Goal: Task Accomplishment & Management: Manage account settings

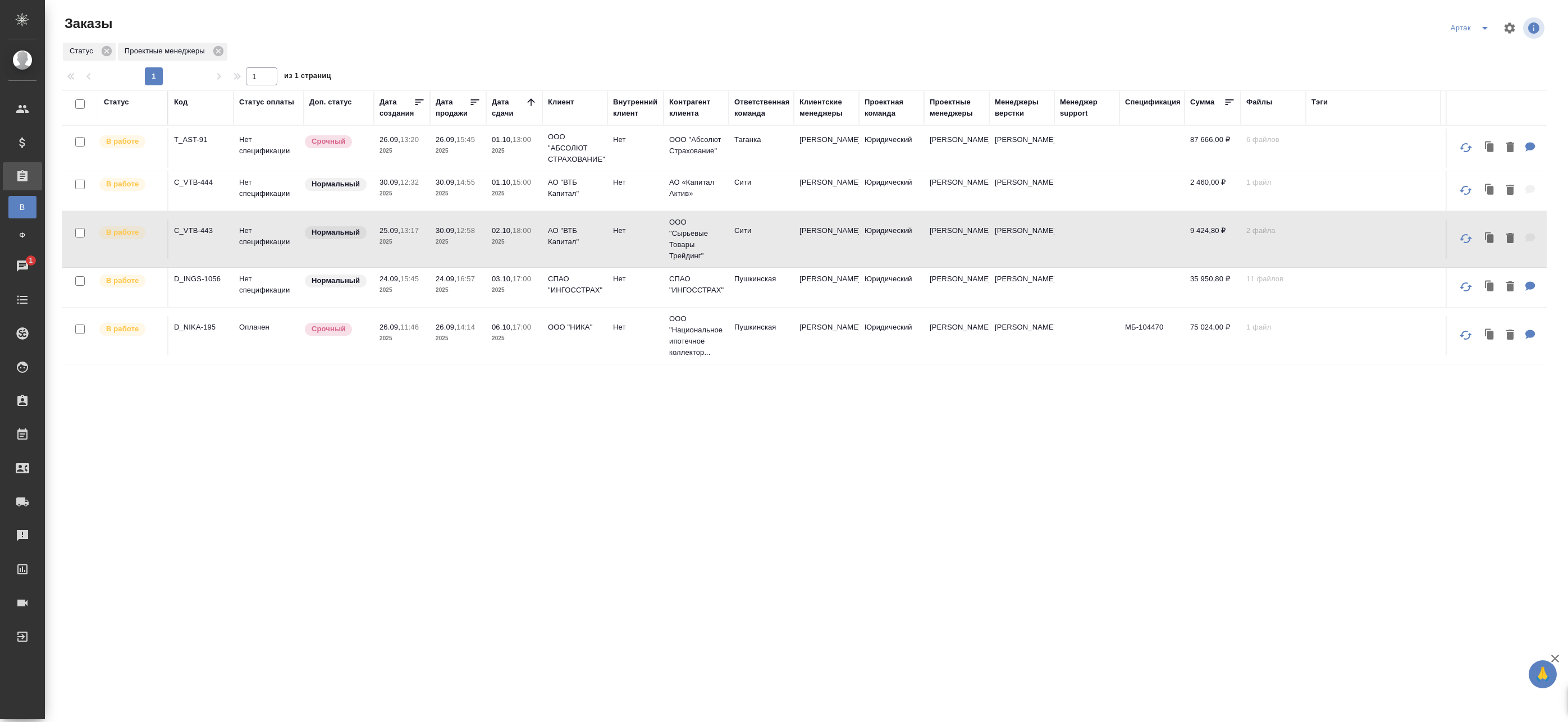
click at [418, 190] on p "2025" at bounding box center [402, 194] width 45 height 11
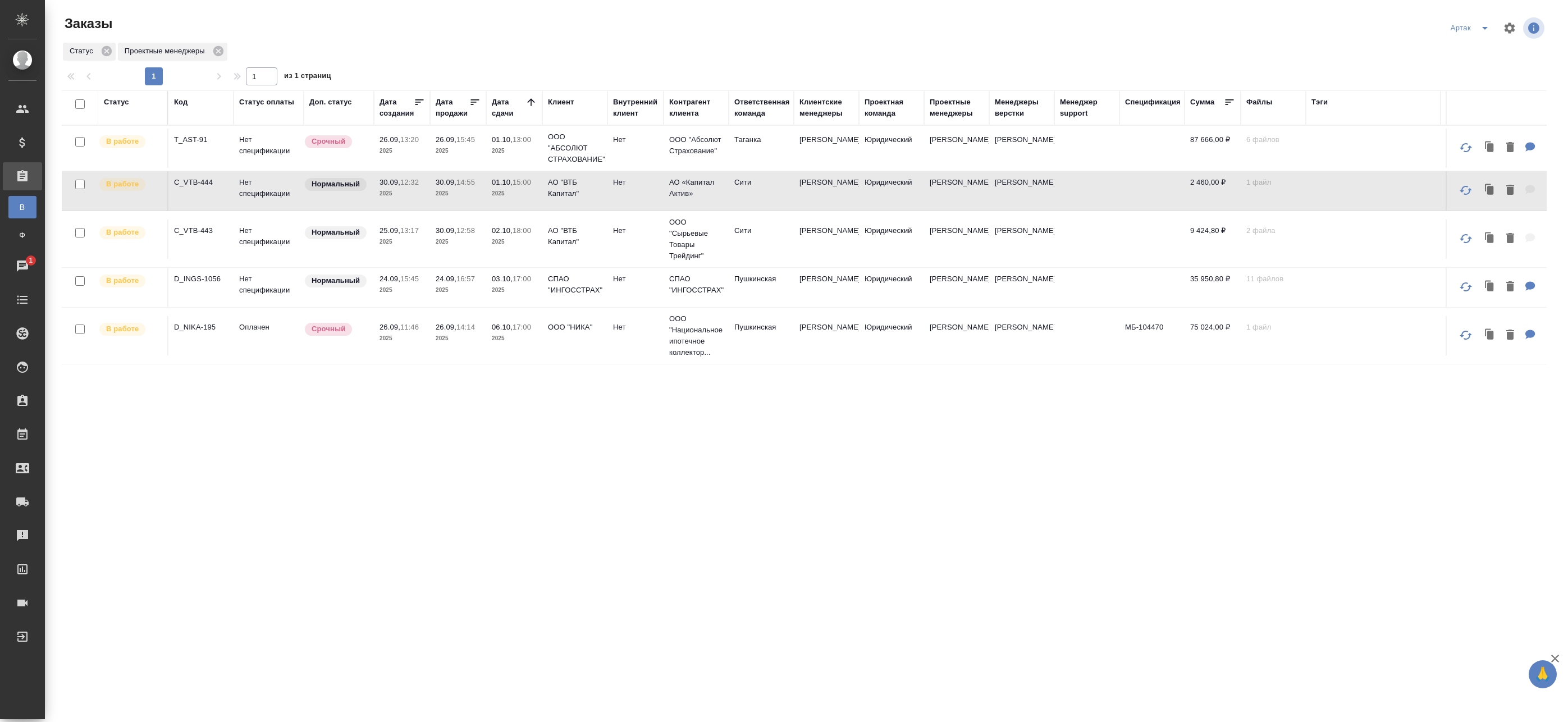
click at [418, 190] on p "2025" at bounding box center [402, 194] width 45 height 11
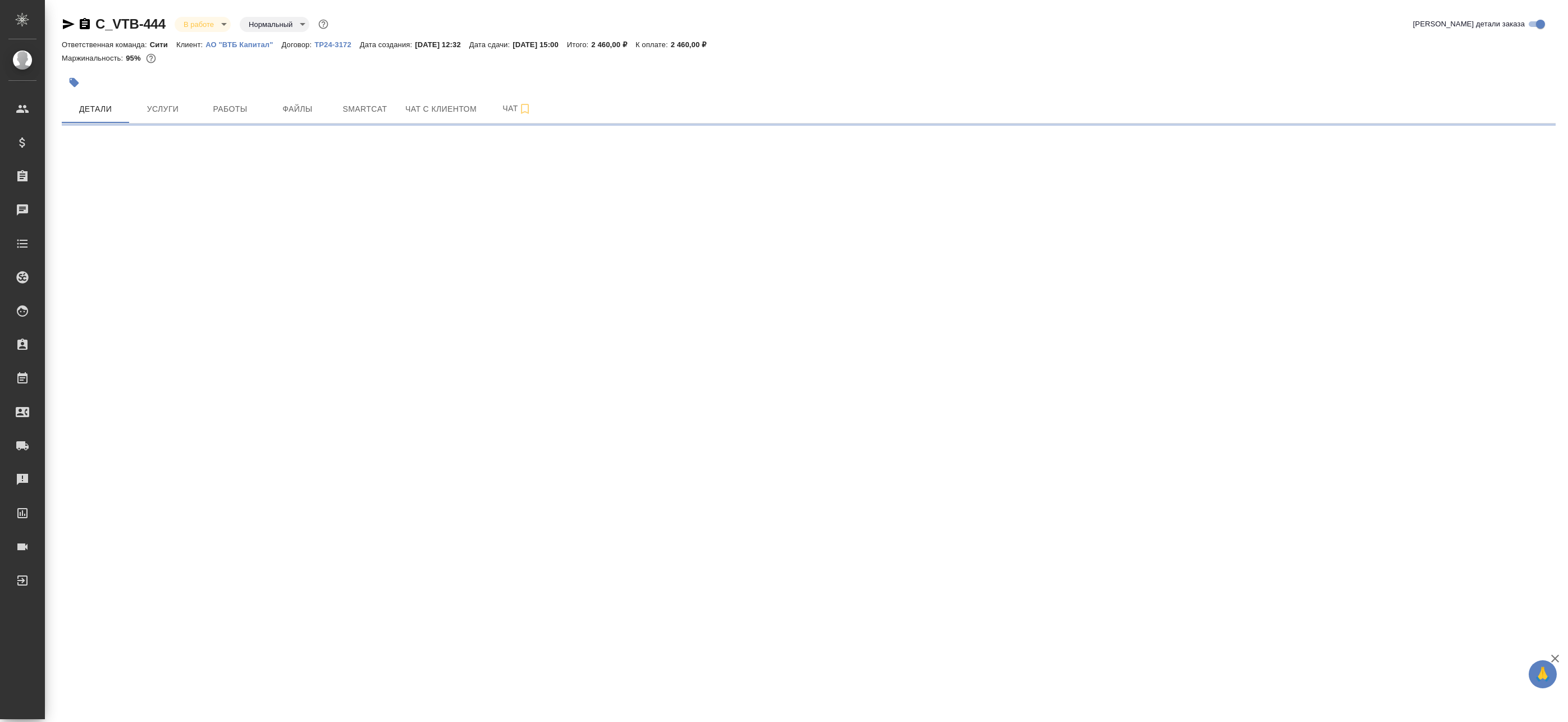
select select "RU"
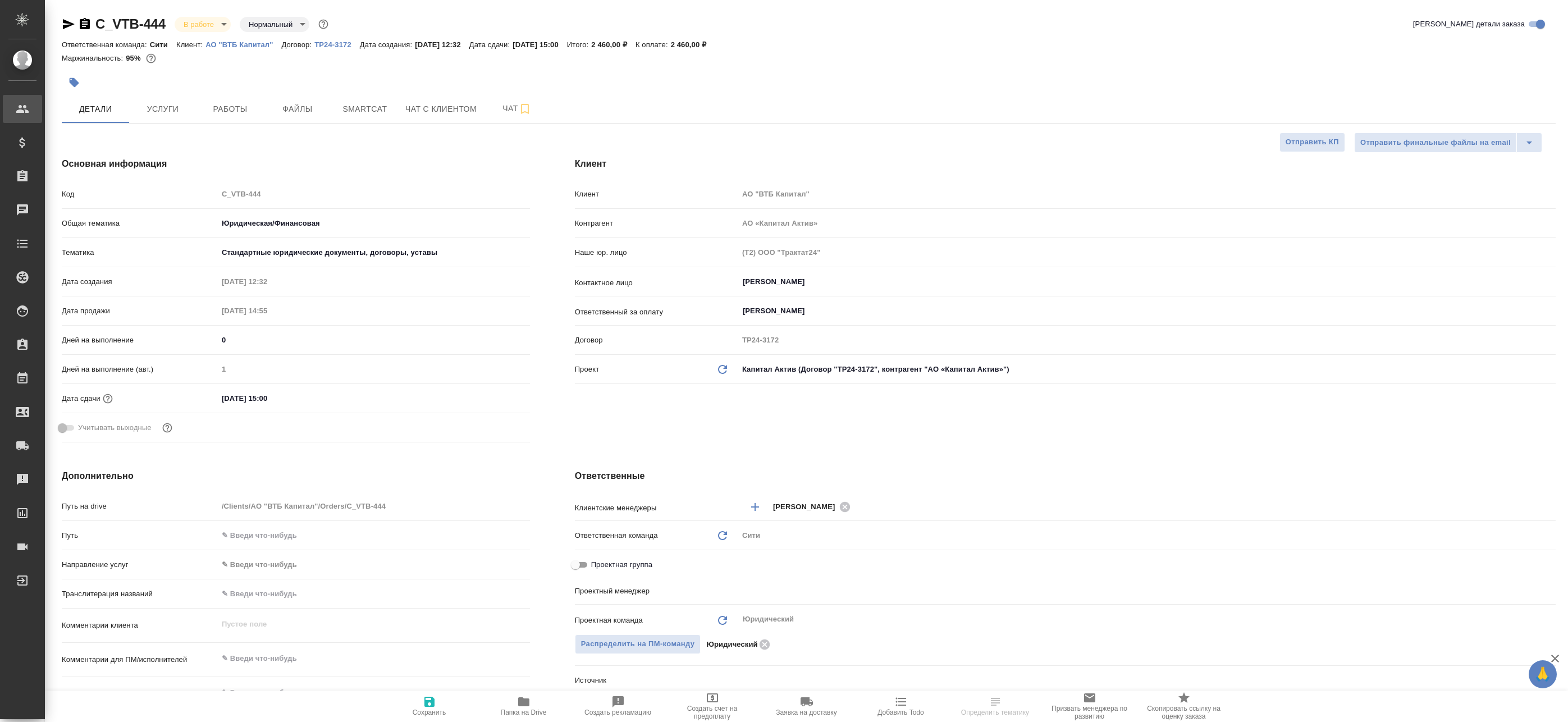
type textarea "x"
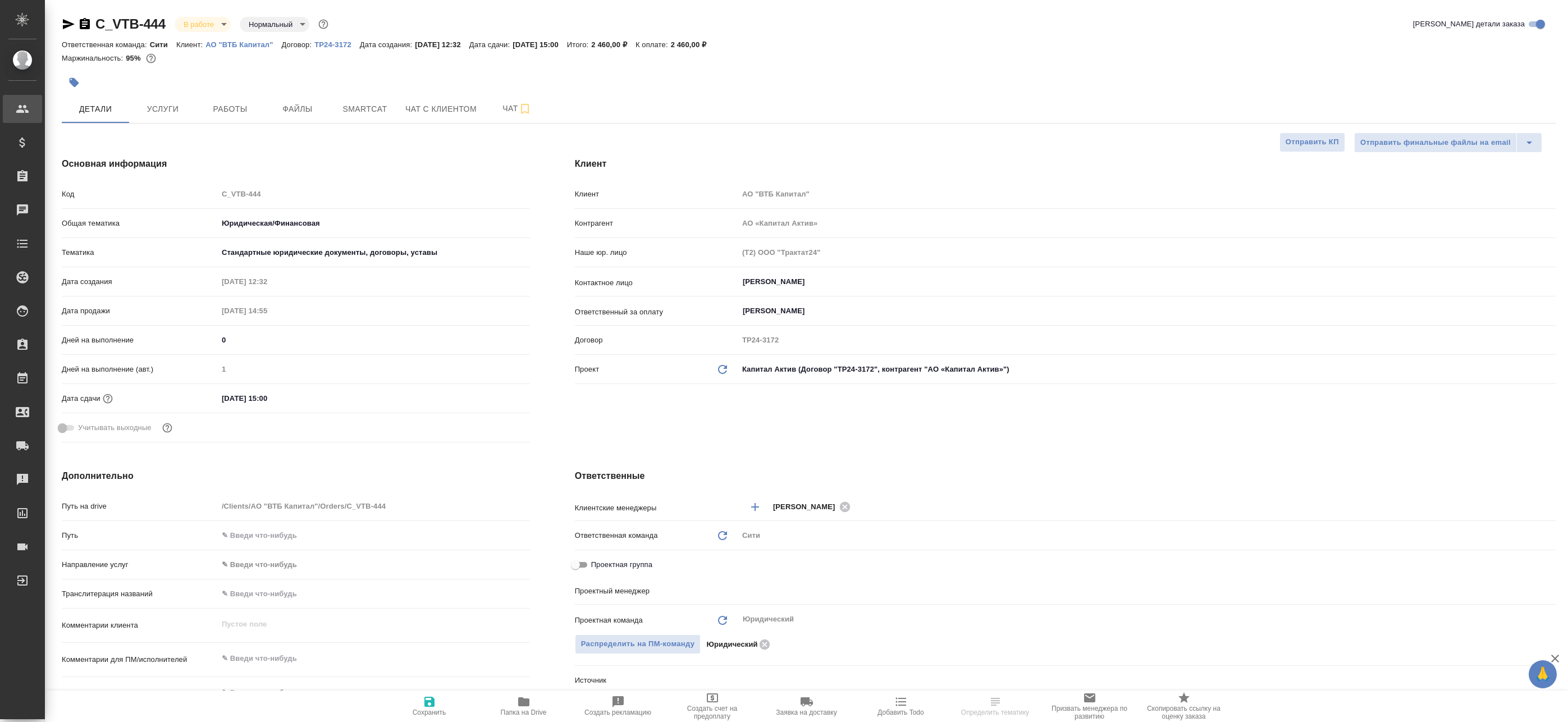
type textarea "x"
type input "[PERSON_NAME]"
type textarea "x"
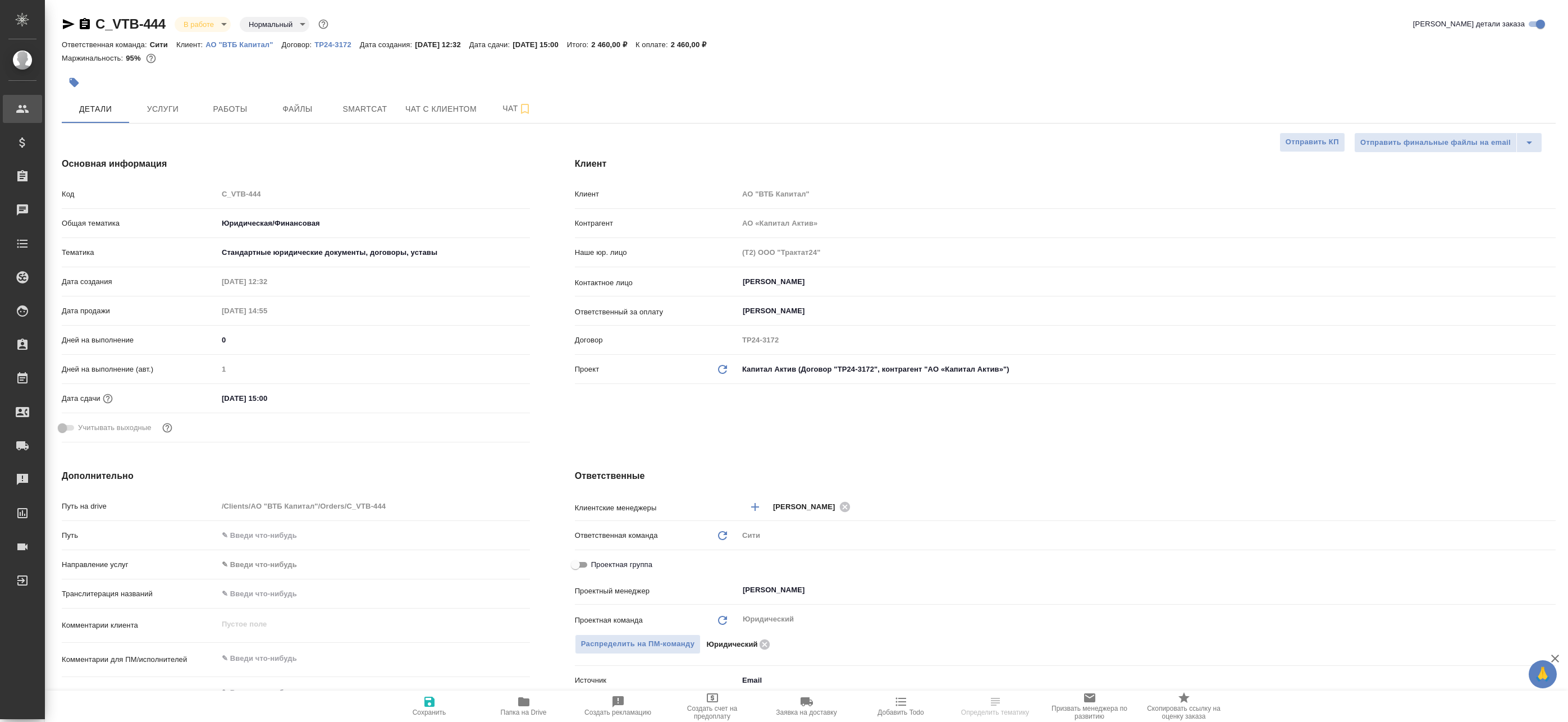
type textarea "x"
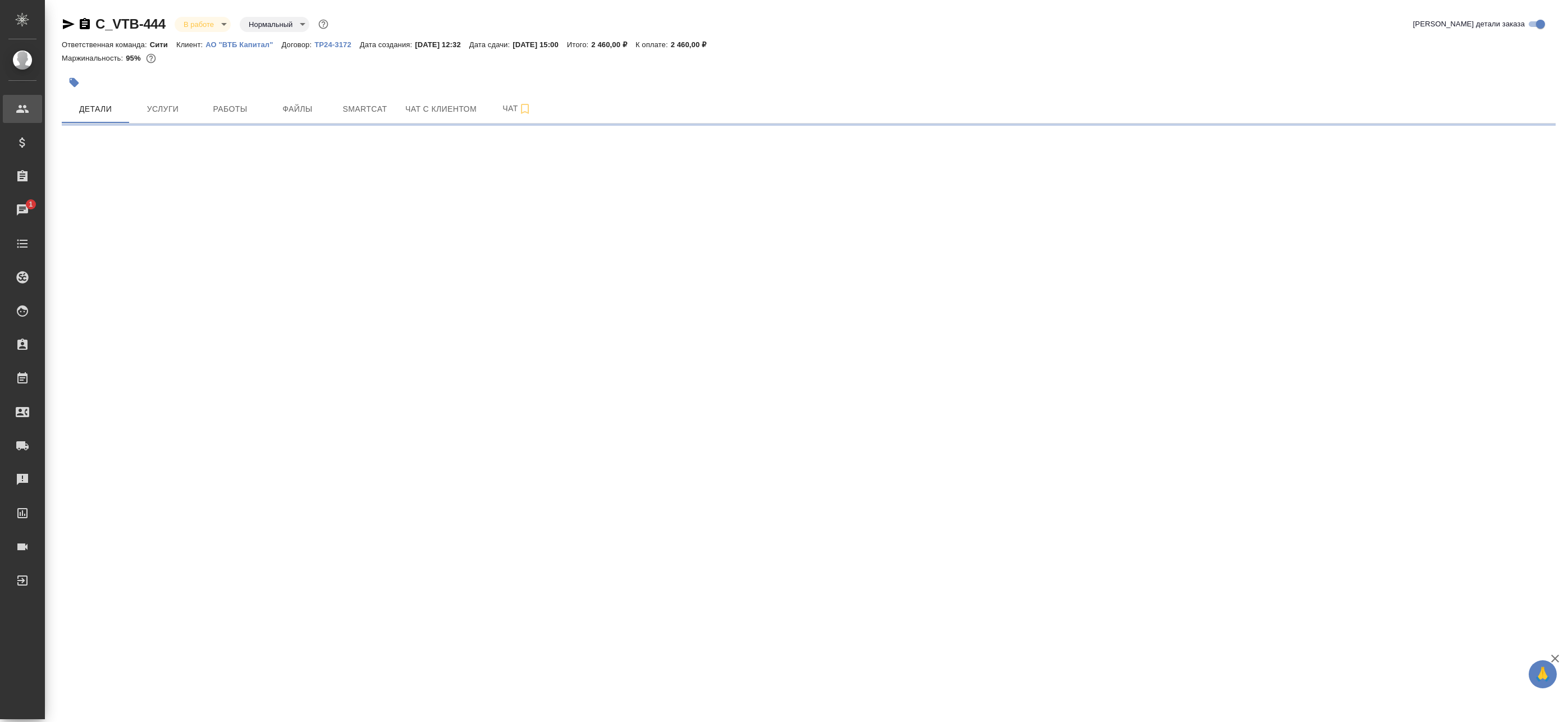
select select "RU"
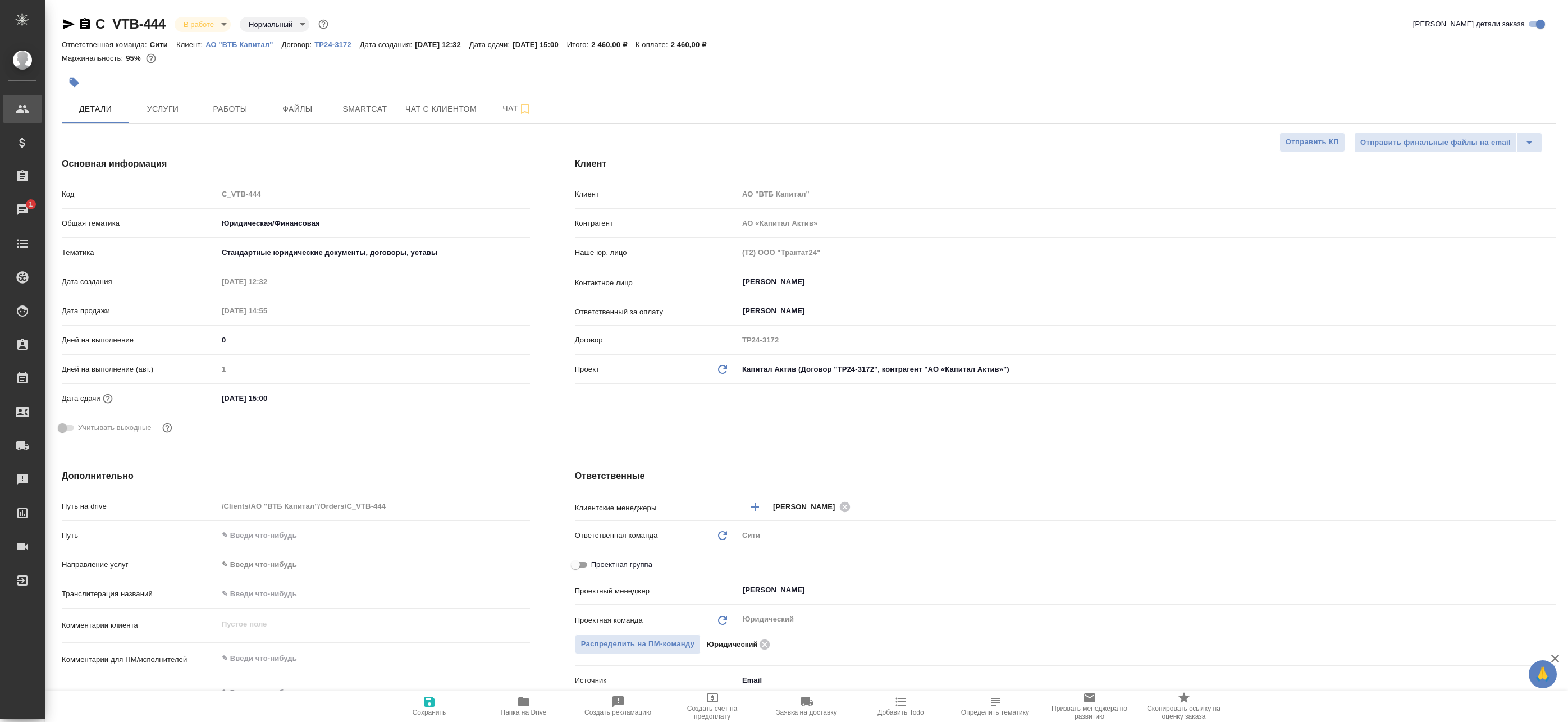
type textarea "x"
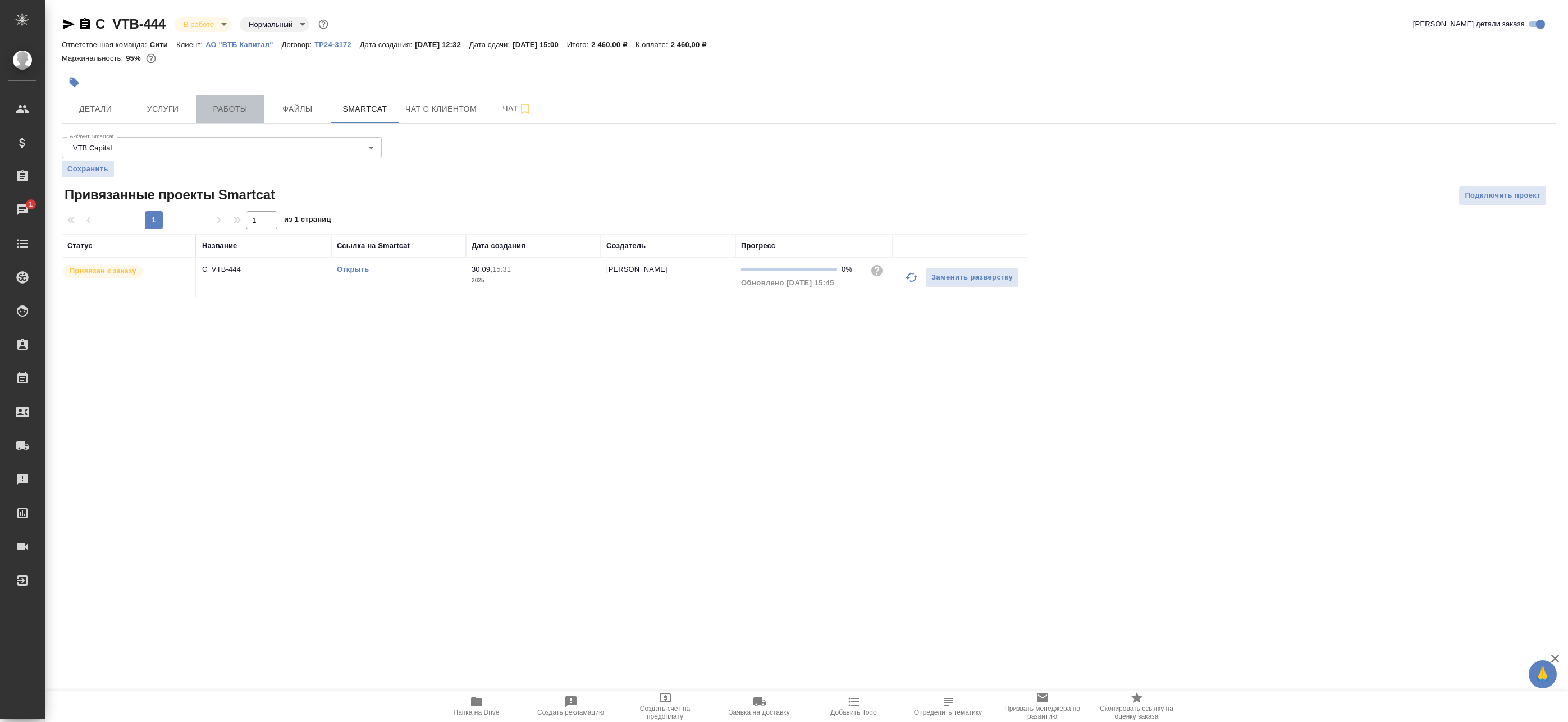
click at [225, 105] on span "Работы" at bounding box center [230, 109] width 54 height 14
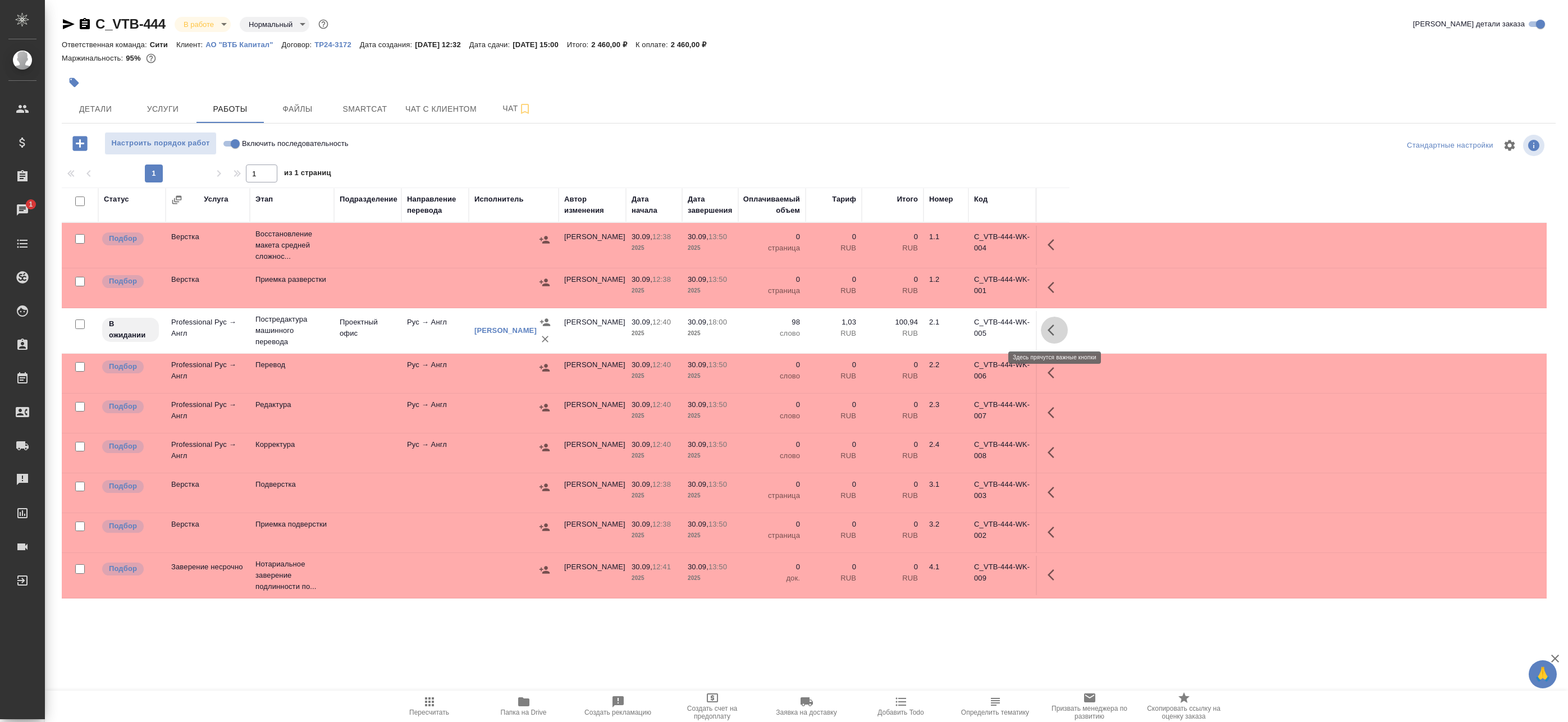
click at [1048, 330] on button "button" at bounding box center [1054, 330] width 27 height 27
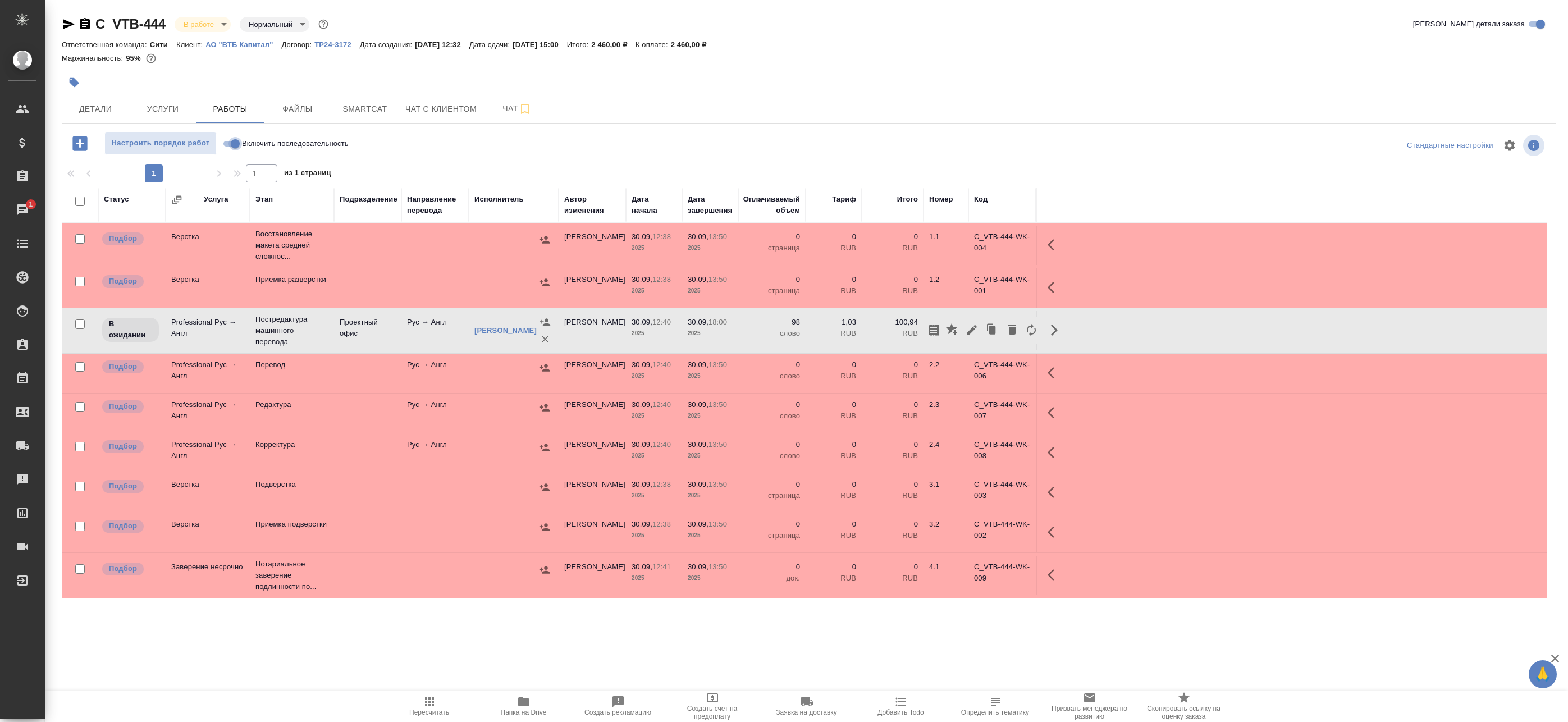
click at [240, 141] on input "Включить последовательность" at bounding box center [235, 144] width 40 height 13
checkbox input "true"
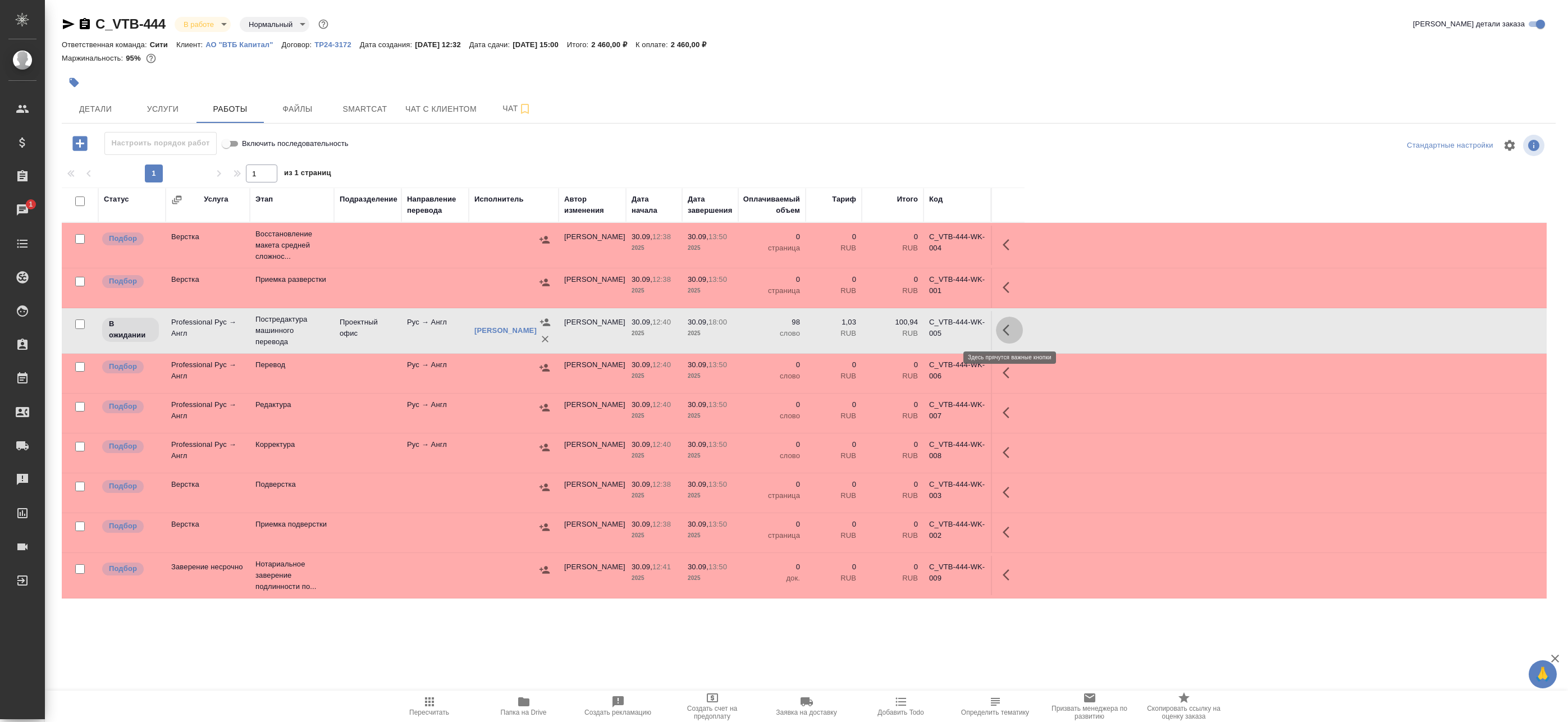
click at [1006, 331] on icon "button" at bounding box center [1009, 330] width 13 height 13
click at [933, 326] on icon "button" at bounding box center [927, 330] width 13 height 13
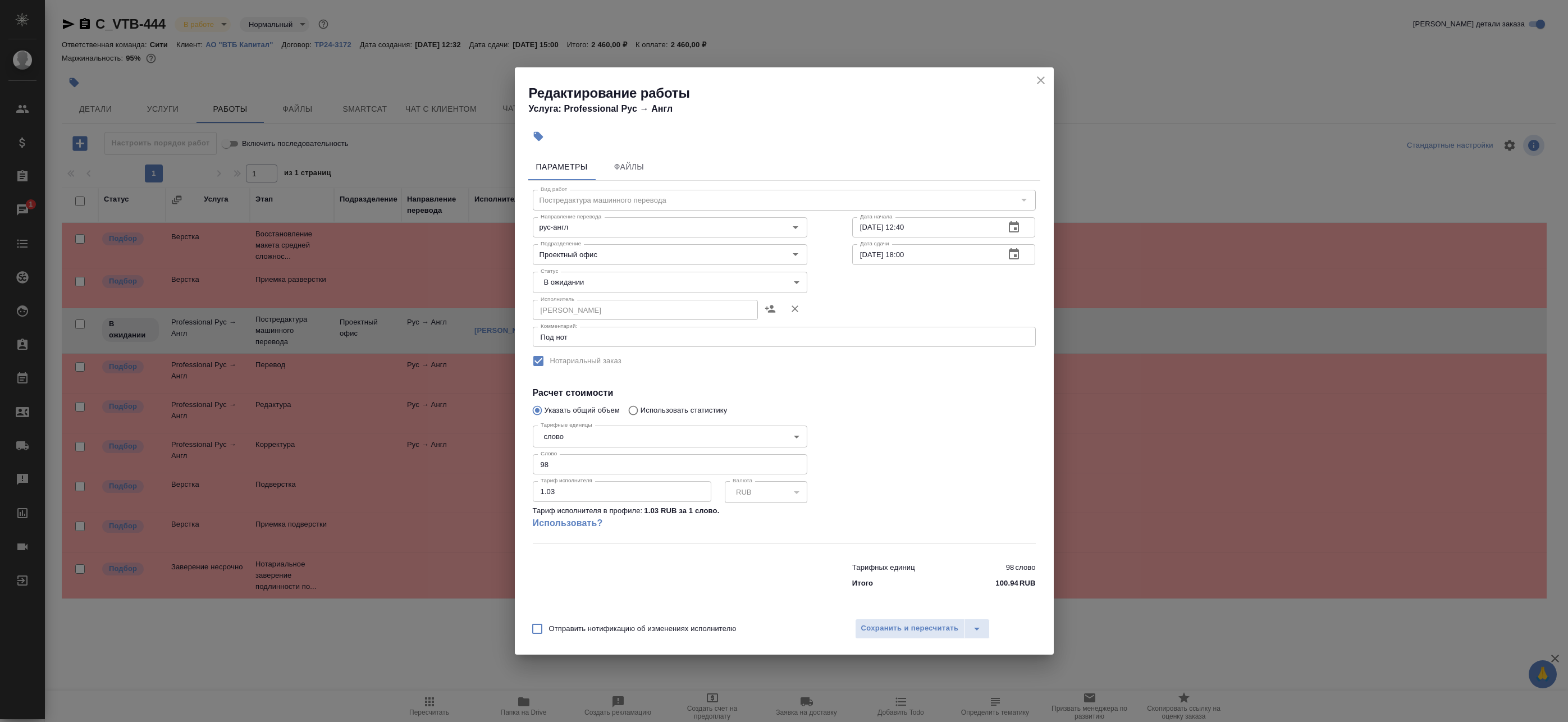
click at [580, 278] on body "🙏 .cls-1 fill:#fff; AWATERA Badanyan Artak Клиенты Спецификации Заказы 1 Чаты T…" at bounding box center [784, 361] width 1568 height 722
click at [614, 341] on li "Выполнен" at bounding box center [670, 339] width 275 height 19
type input "completed"
click at [907, 625] on span "Сохранить и пересчитать" at bounding box center [910, 628] width 97 height 13
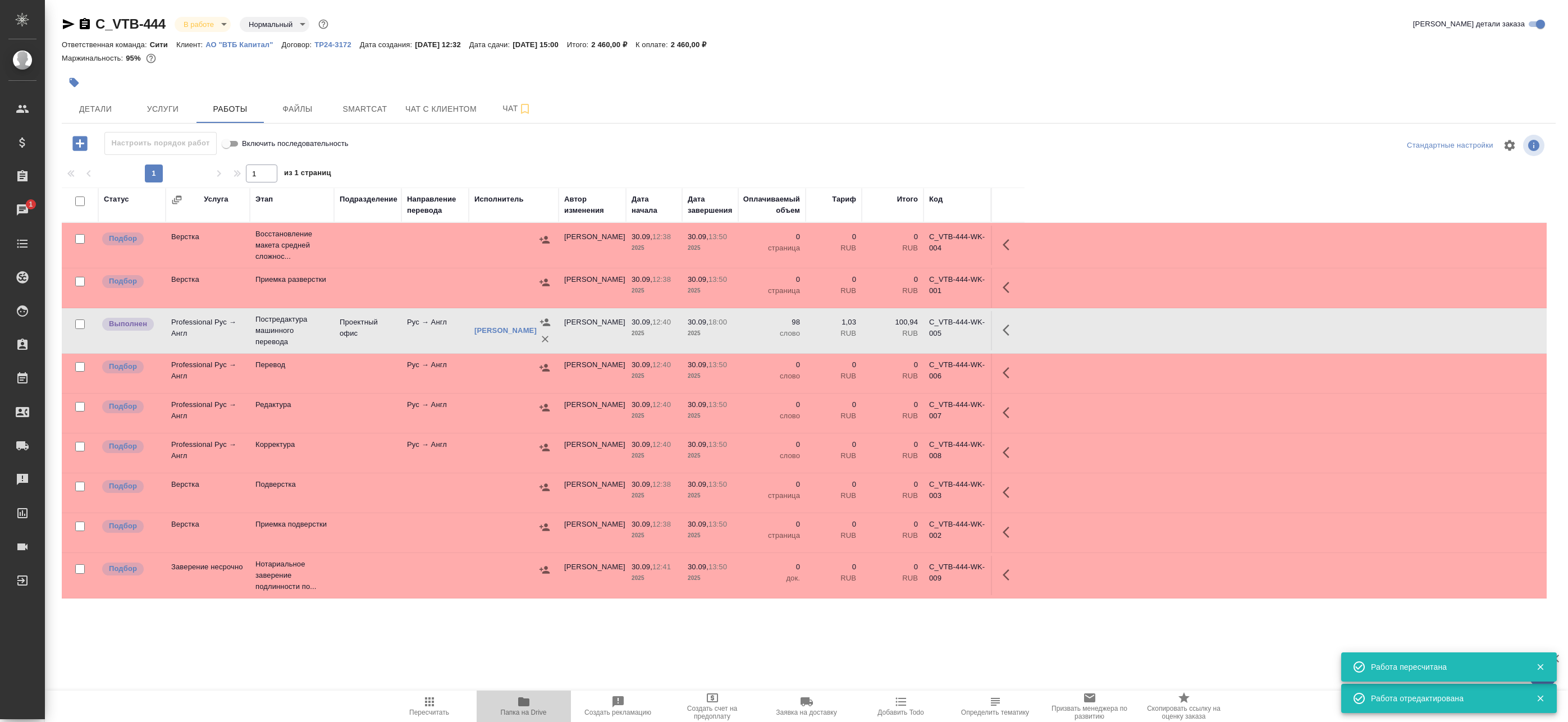
click at [541, 703] on span "Папка на Drive" at bounding box center [523, 706] width 81 height 21
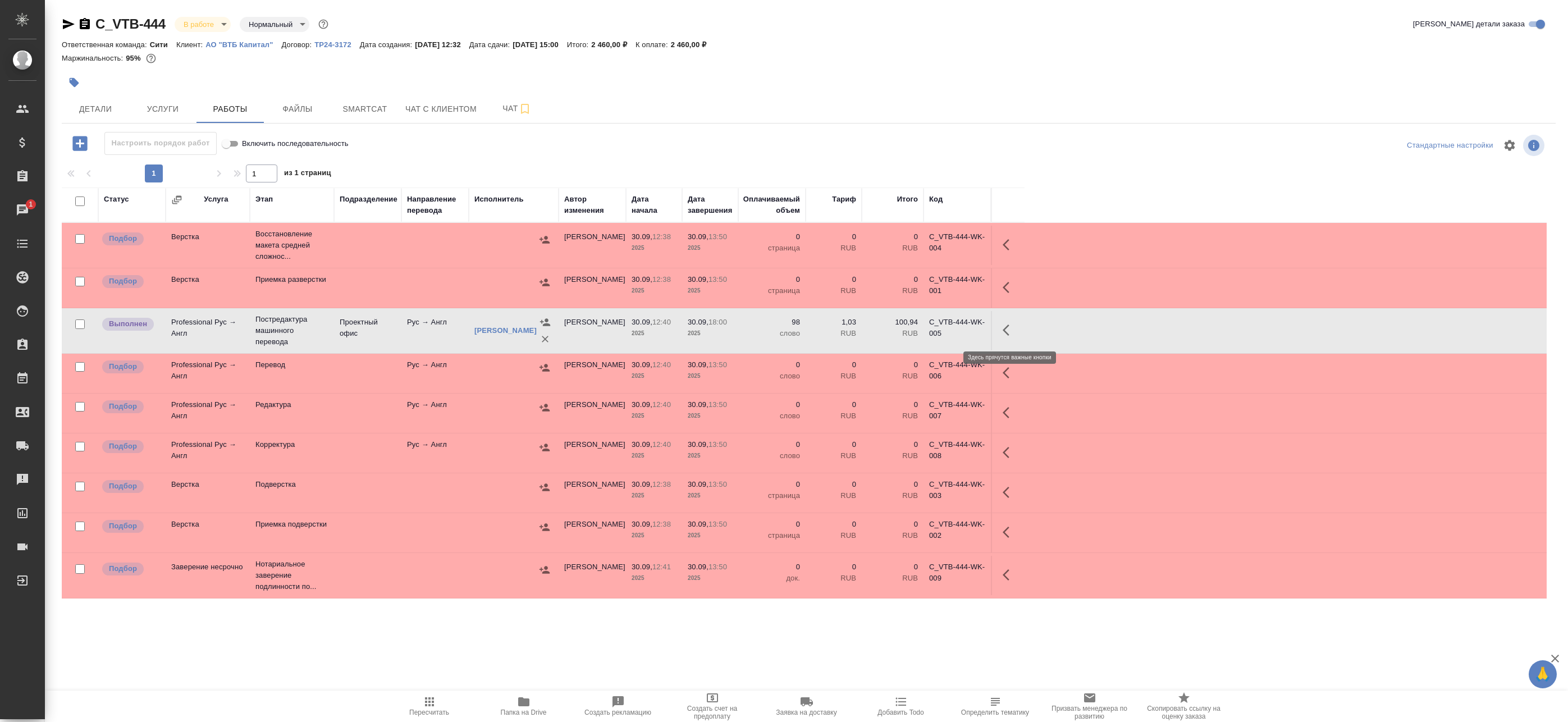
click at [1007, 326] on icon "button" at bounding box center [1006, 330] width 7 height 11
click at [926, 329] on icon "button" at bounding box center [927, 330] width 13 height 13
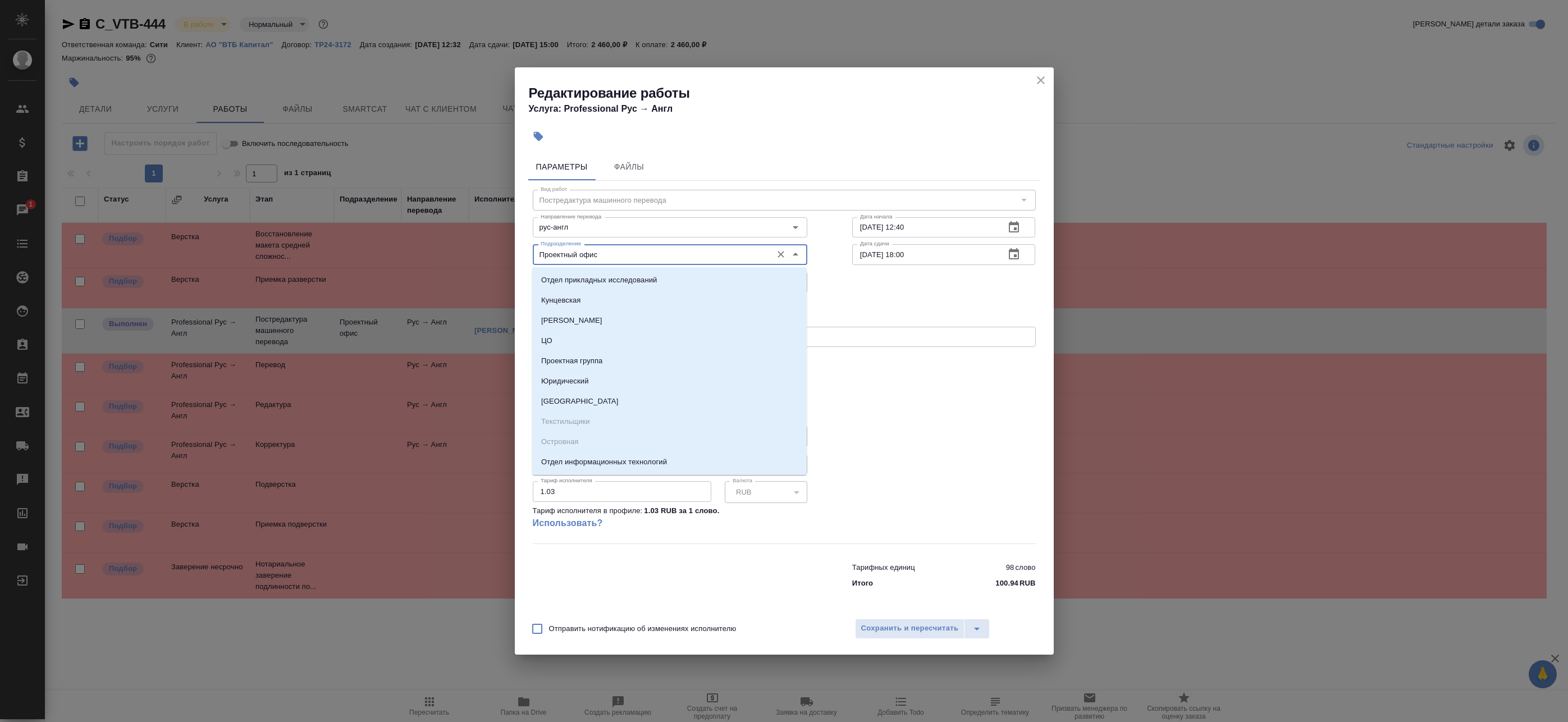
click at [568, 256] on input "Проектный офис" at bounding box center [651, 254] width 230 height 13
drag, startPoint x: 849, startPoint y: 292, endPoint x: 705, endPoint y: 279, distance: 144.6
click at [847, 291] on div "Исполнитель Сидоренко Ольга Александровна Исполнитель" at bounding box center [784, 309] width 548 height 72
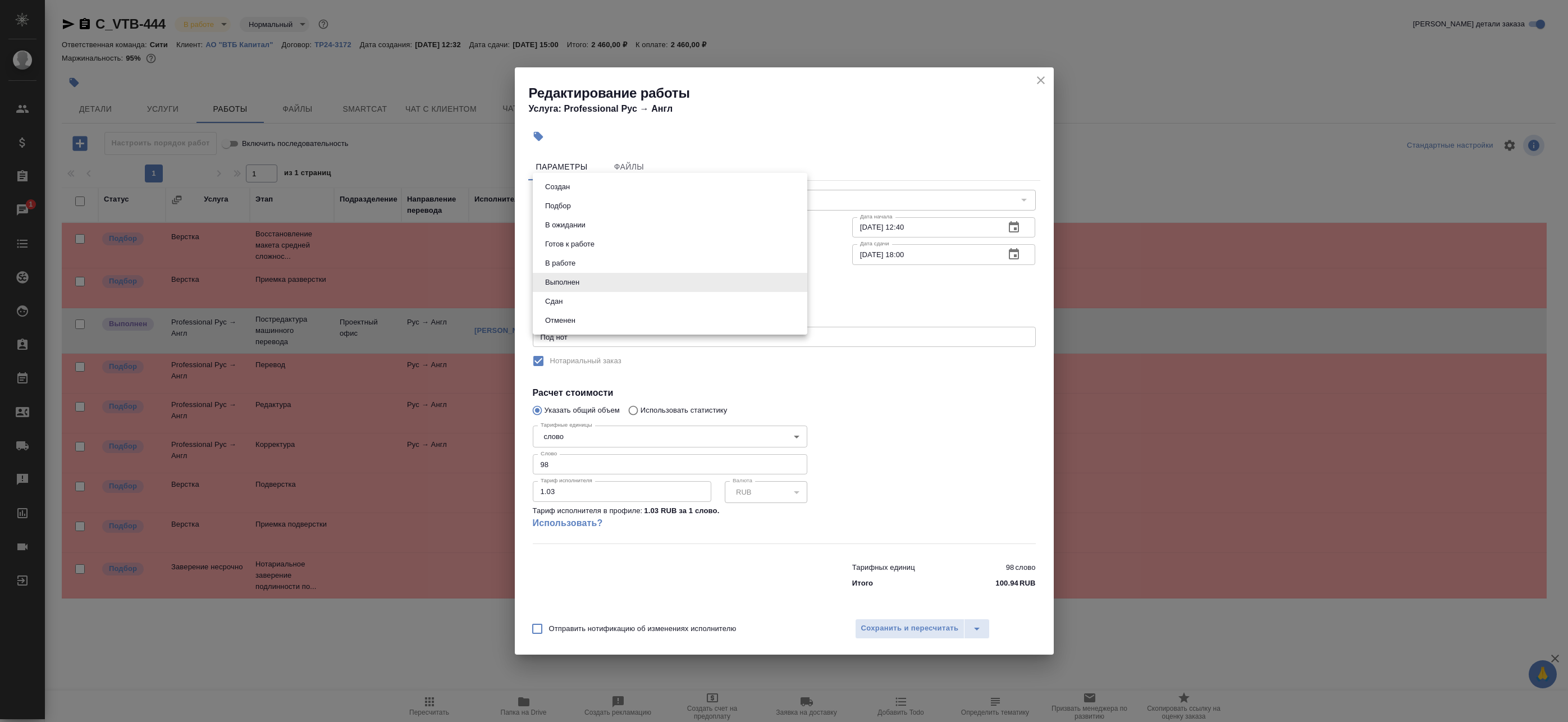
click at [648, 278] on body "🙏 .cls-1 fill:#fff; AWATERA Badanyan Artak Клиенты Спецификации Заказы 1 Чаты T…" at bounding box center [784, 361] width 1568 height 722
click at [625, 302] on li "Сдан" at bounding box center [670, 301] width 275 height 19
type input "closed"
click at [885, 623] on span "Сохранить и пересчитать" at bounding box center [910, 628] width 97 height 13
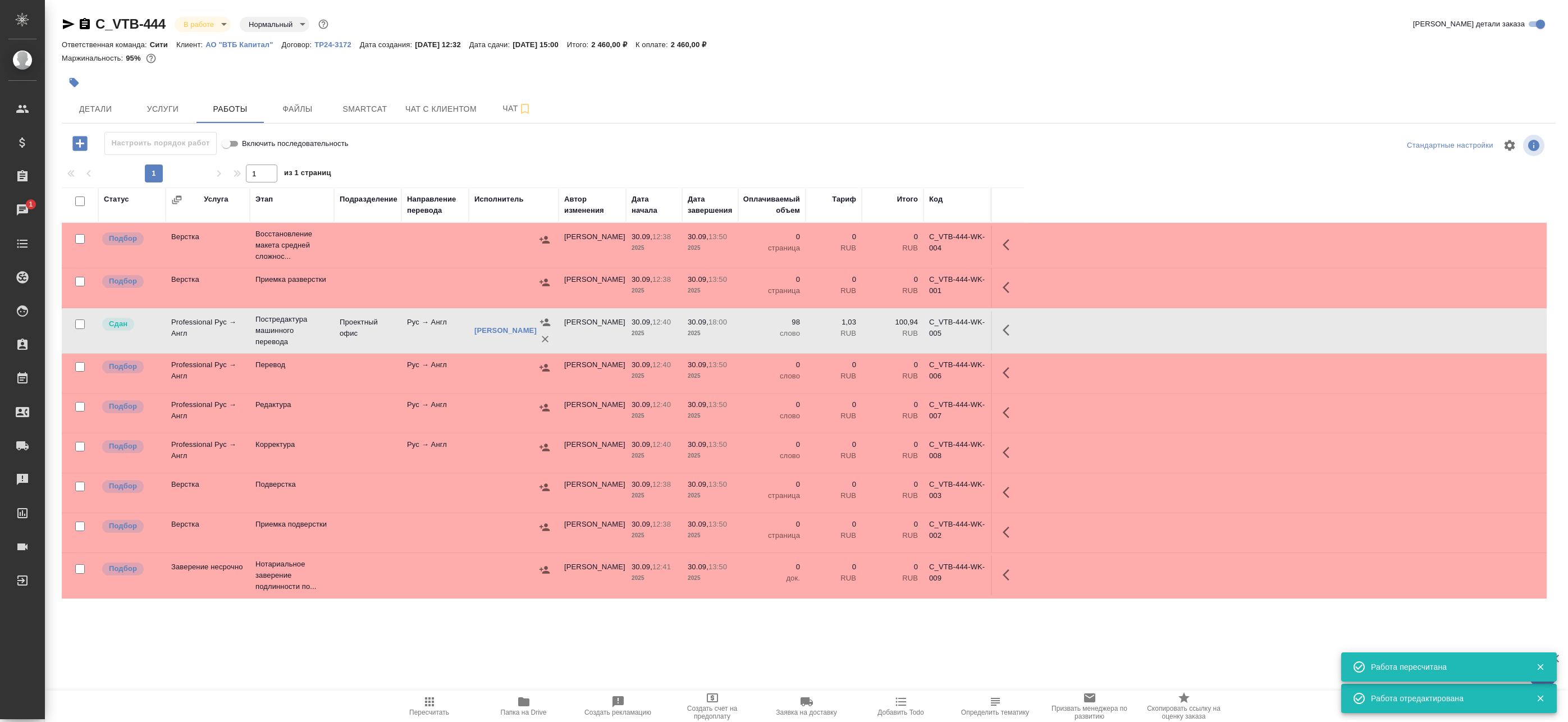
click at [82, 201] on input "checkbox" at bounding box center [80, 202] width 10 height 10
checkbox input "true"
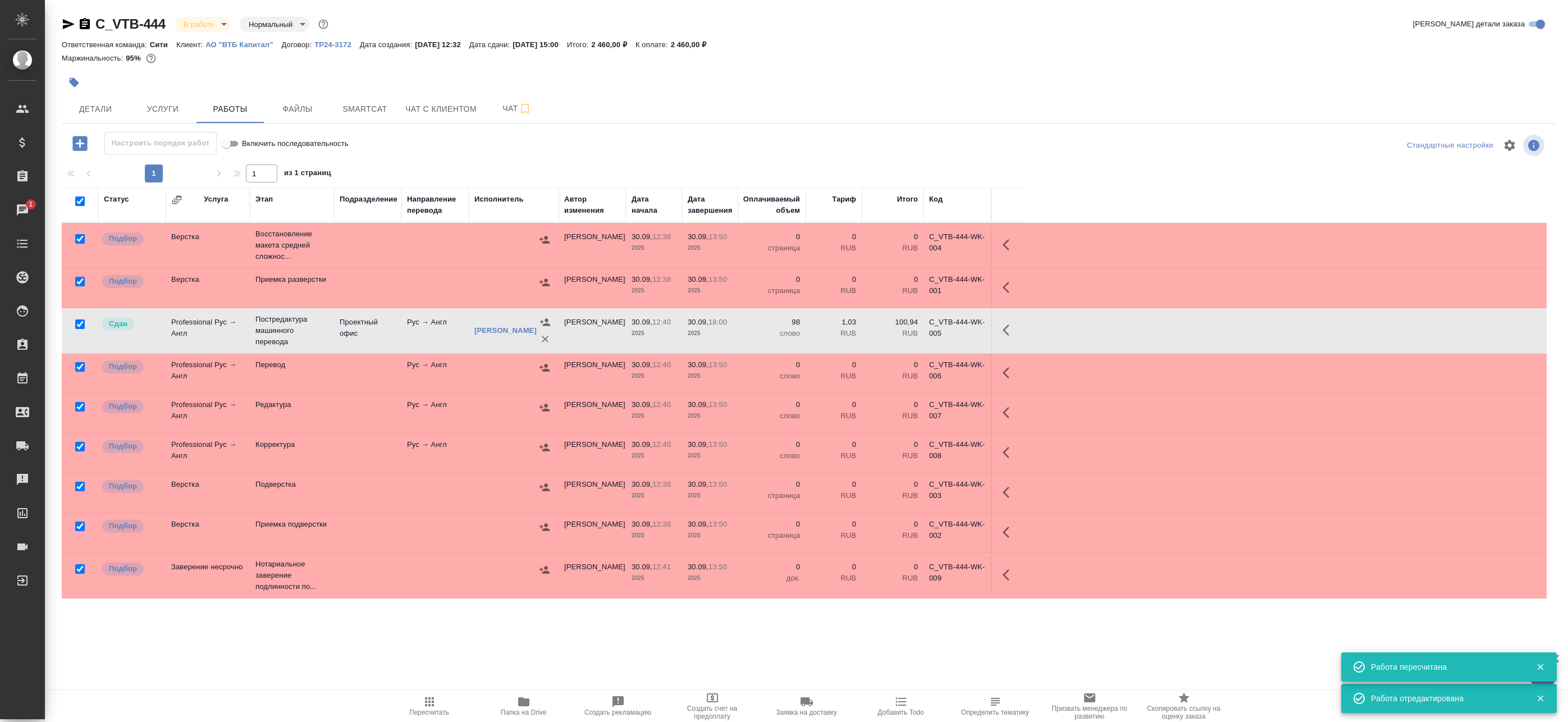
checkbox input "true"
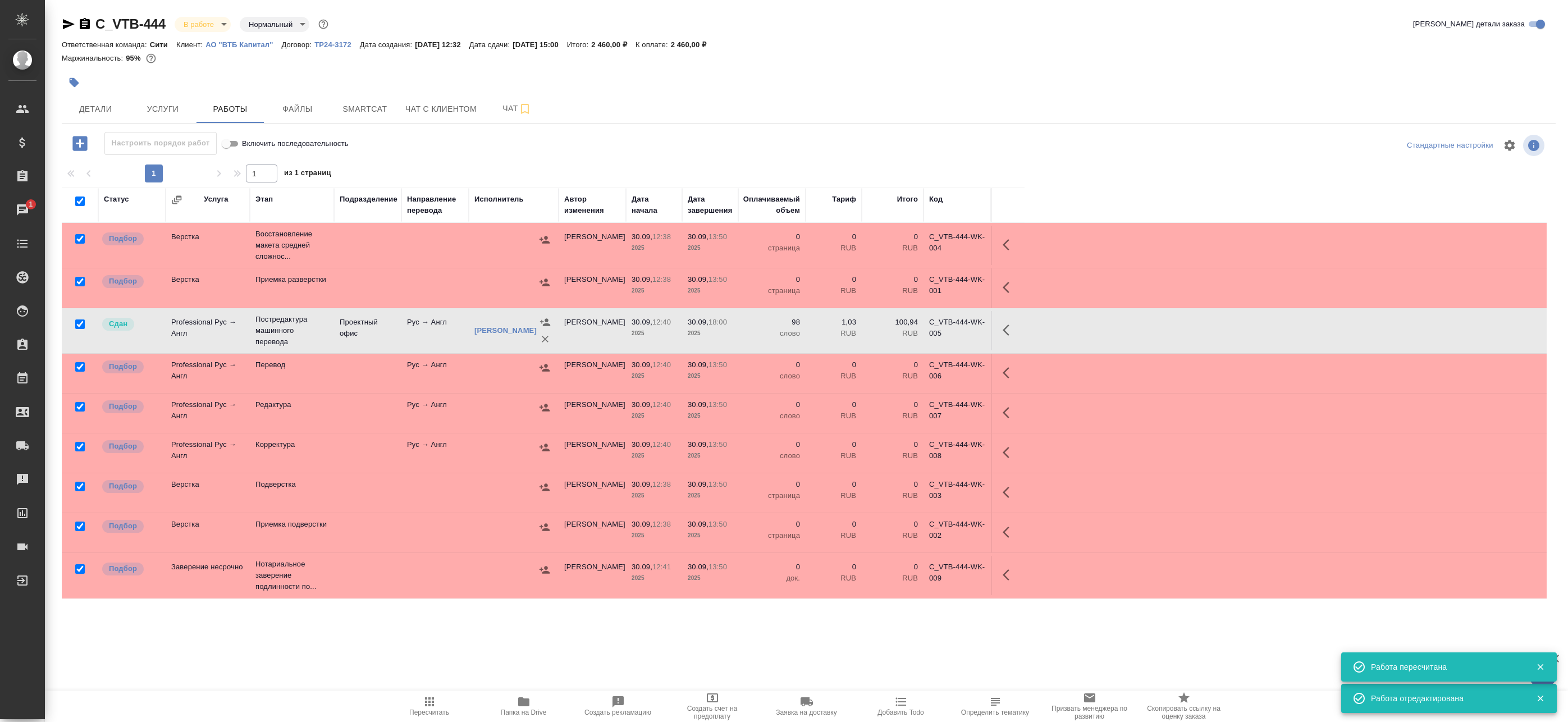
checkbox input "true"
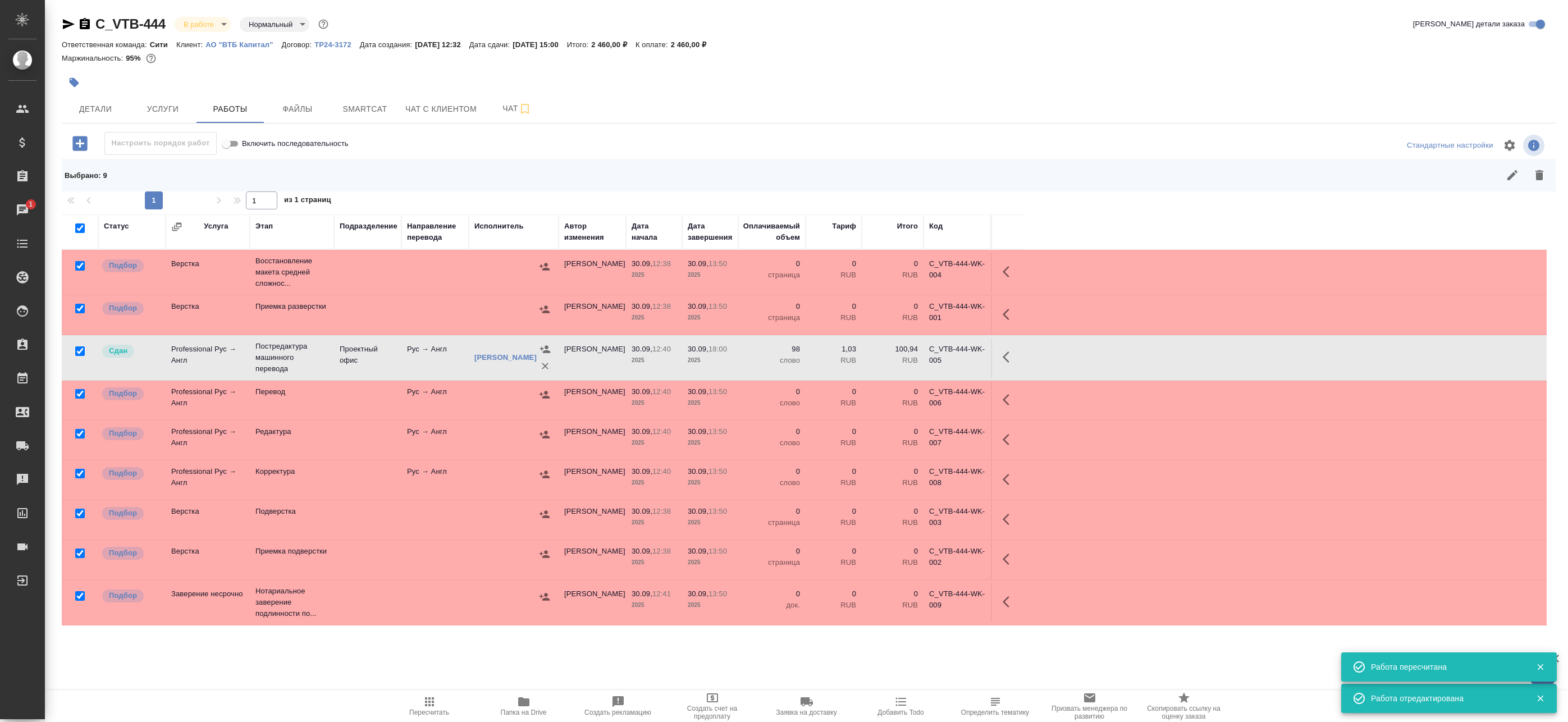
click at [81, 352] on input "checkbox" at bounding box center [80, 351] width 10 height 10
checkbox input "false"
click at [83, 594] on input "checkbox" at bounding box center [80, 596] width 10 height 10
checkbox input "false"
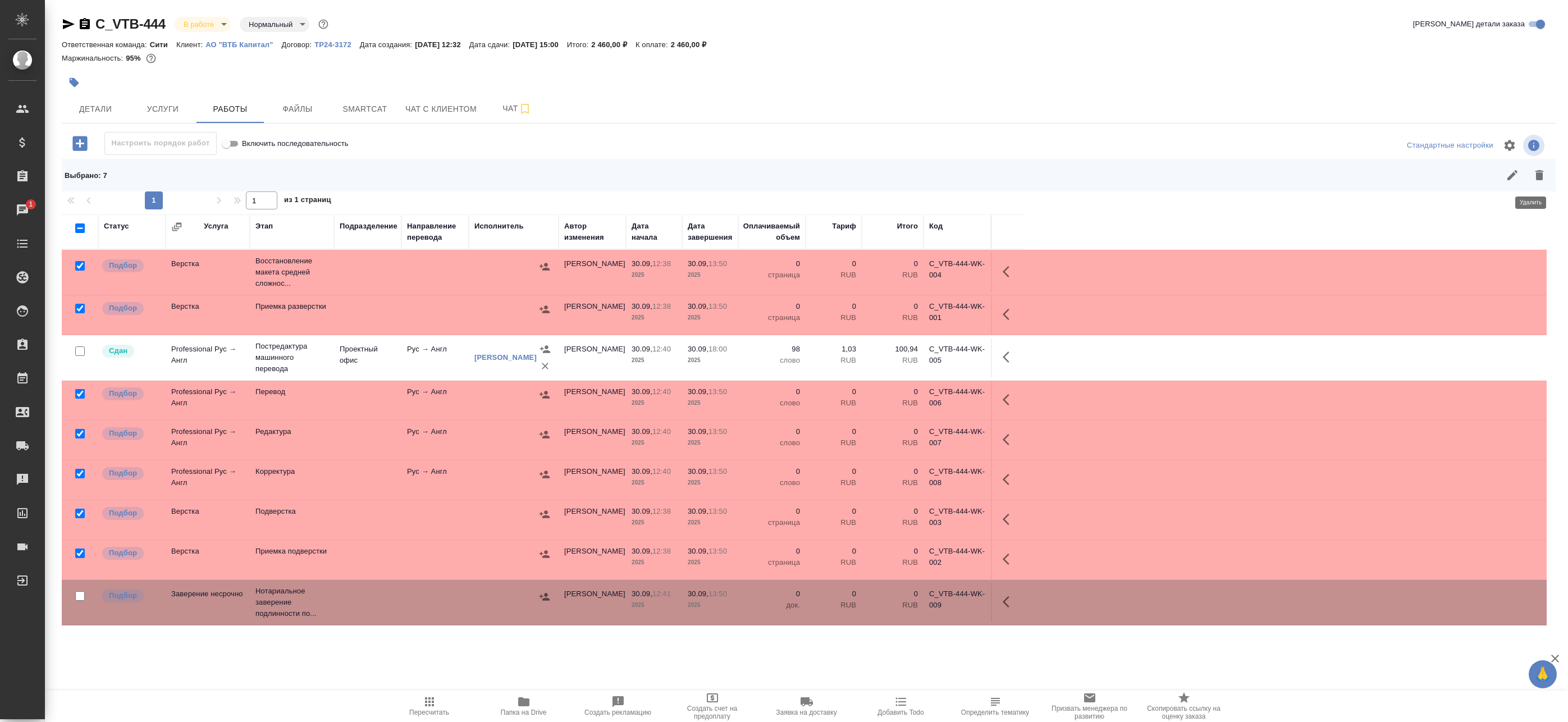
click at [1535, 172] on icon "button" at bounding box center [1539, 175] width 13 height 13
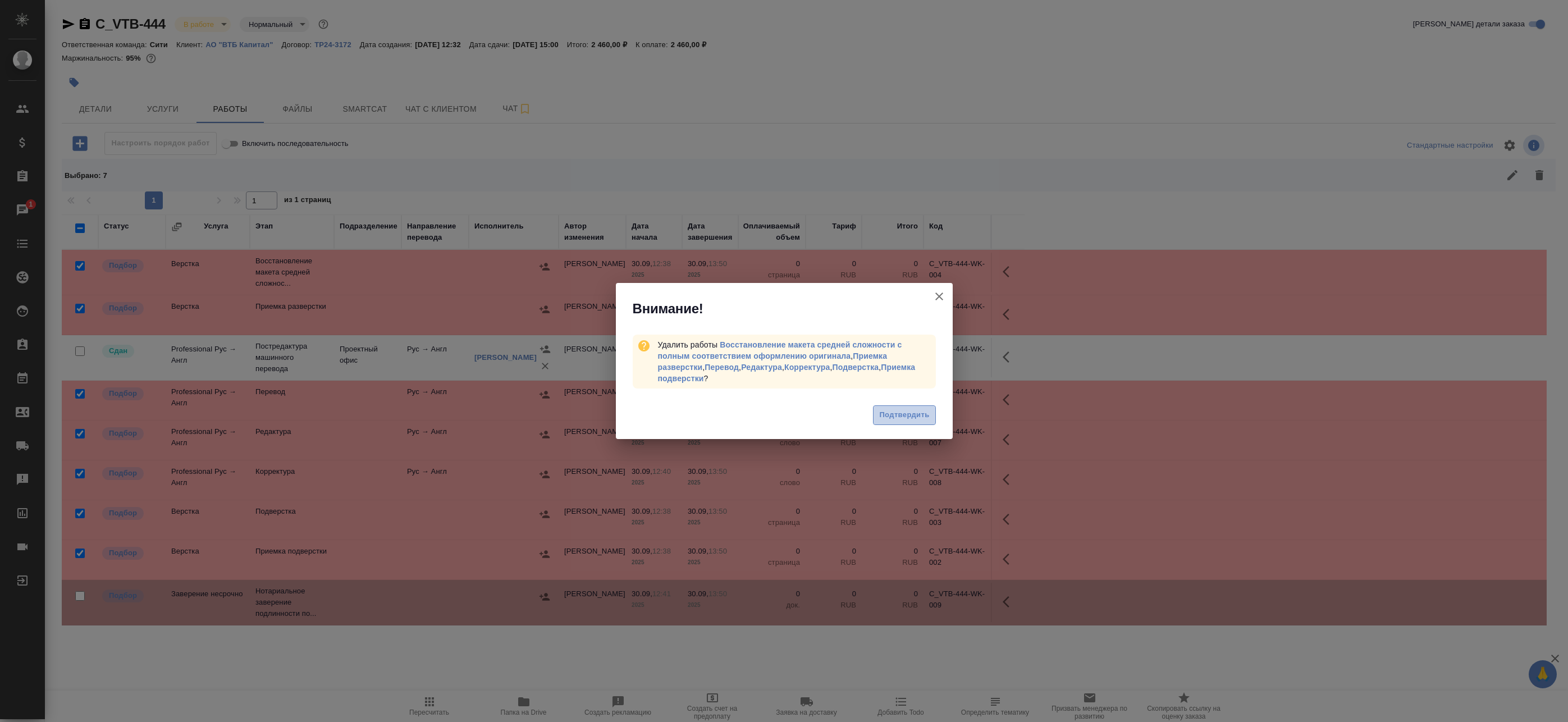
click at [885, 418] on span "Подтвердить" at bounding box center [904, 415] width 50 height 13
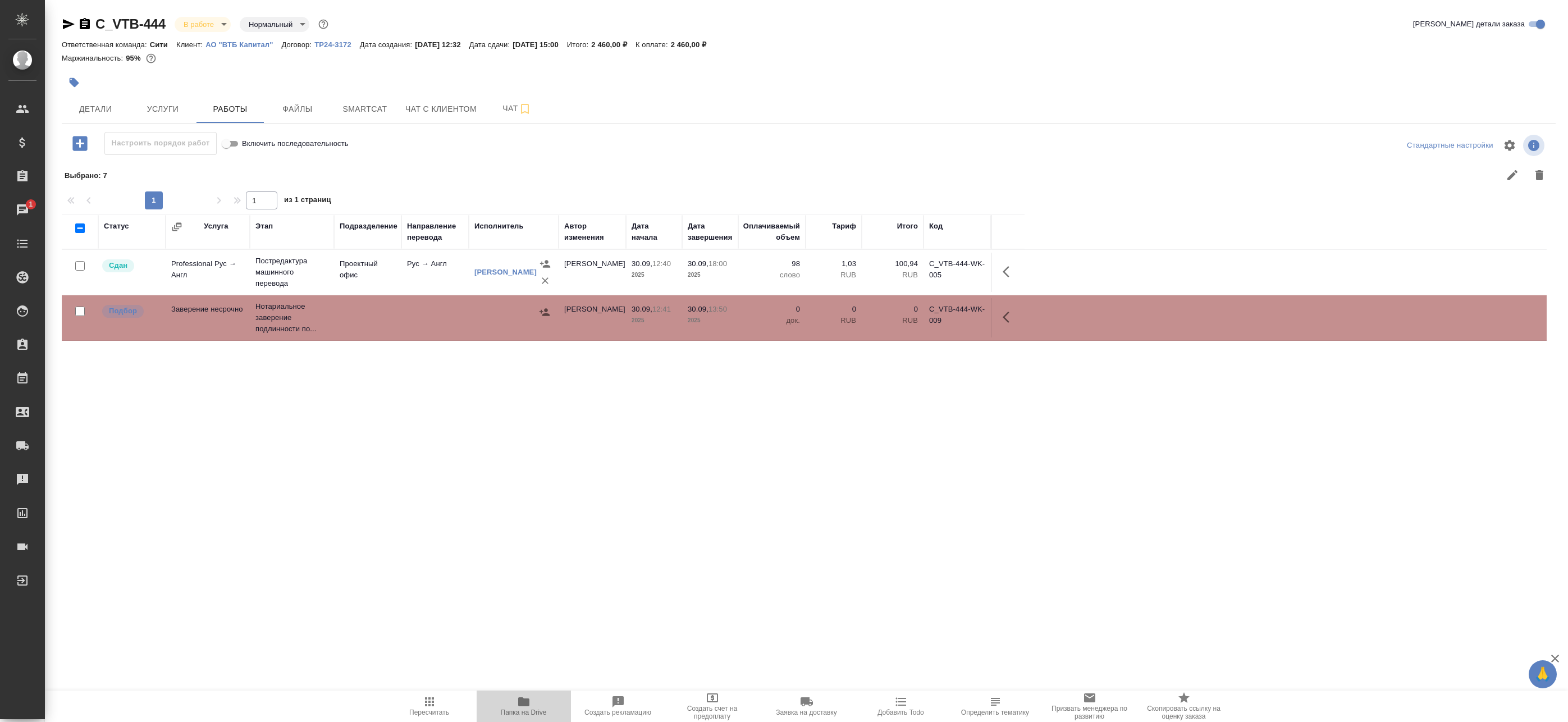
click at [528, 701] on icon "button" at bounding box center [523, 702] width 11 height 9
click at [217, 29] on body "🙏 .cls-1 fill:#fff; AWATERA Badanyan Artak Клиенты Спецификации Заказы 1 Чаты T…" at bounding box center [784, 361] width 1568 height 722
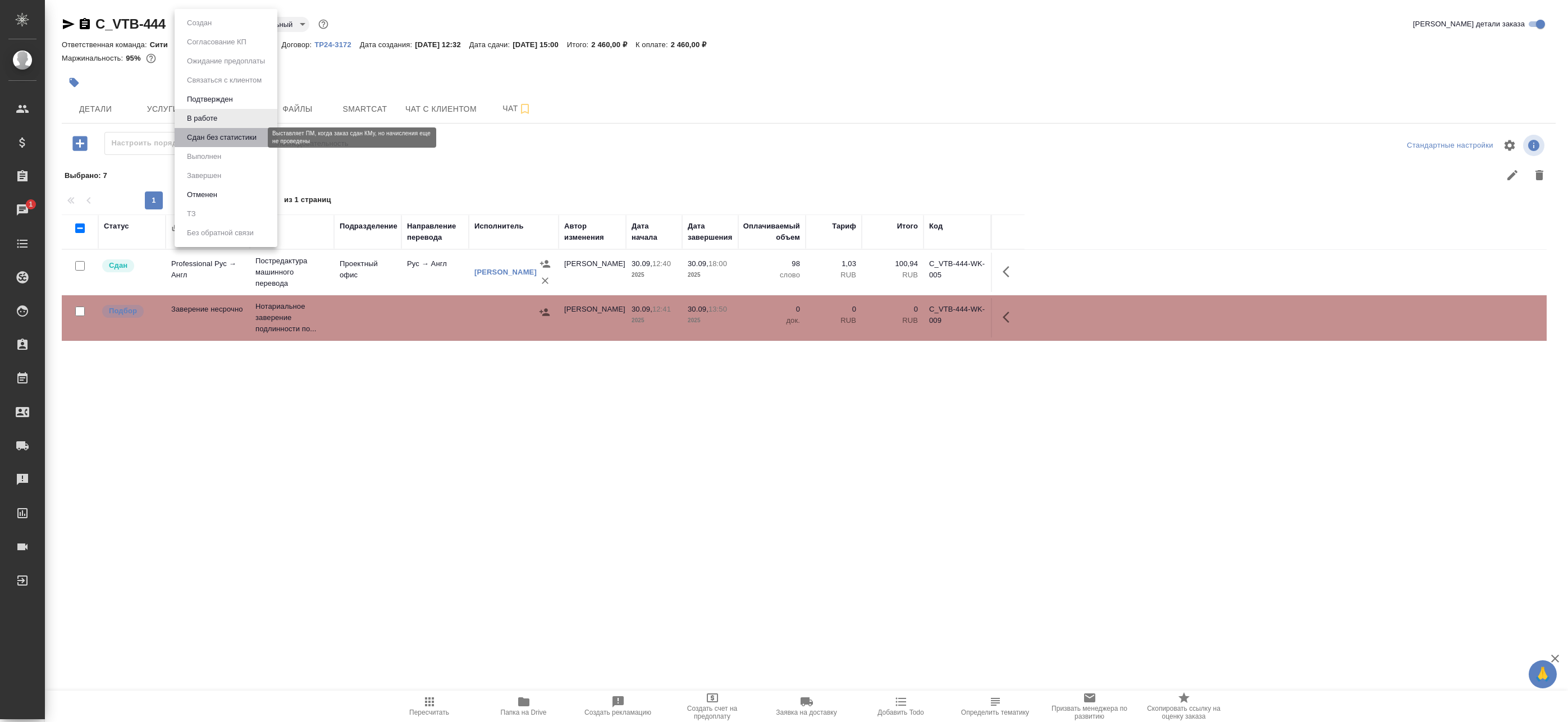
click at [209, 135] on button "Сдан без статистики" at bounding box center [222, 138] width 76 height 12
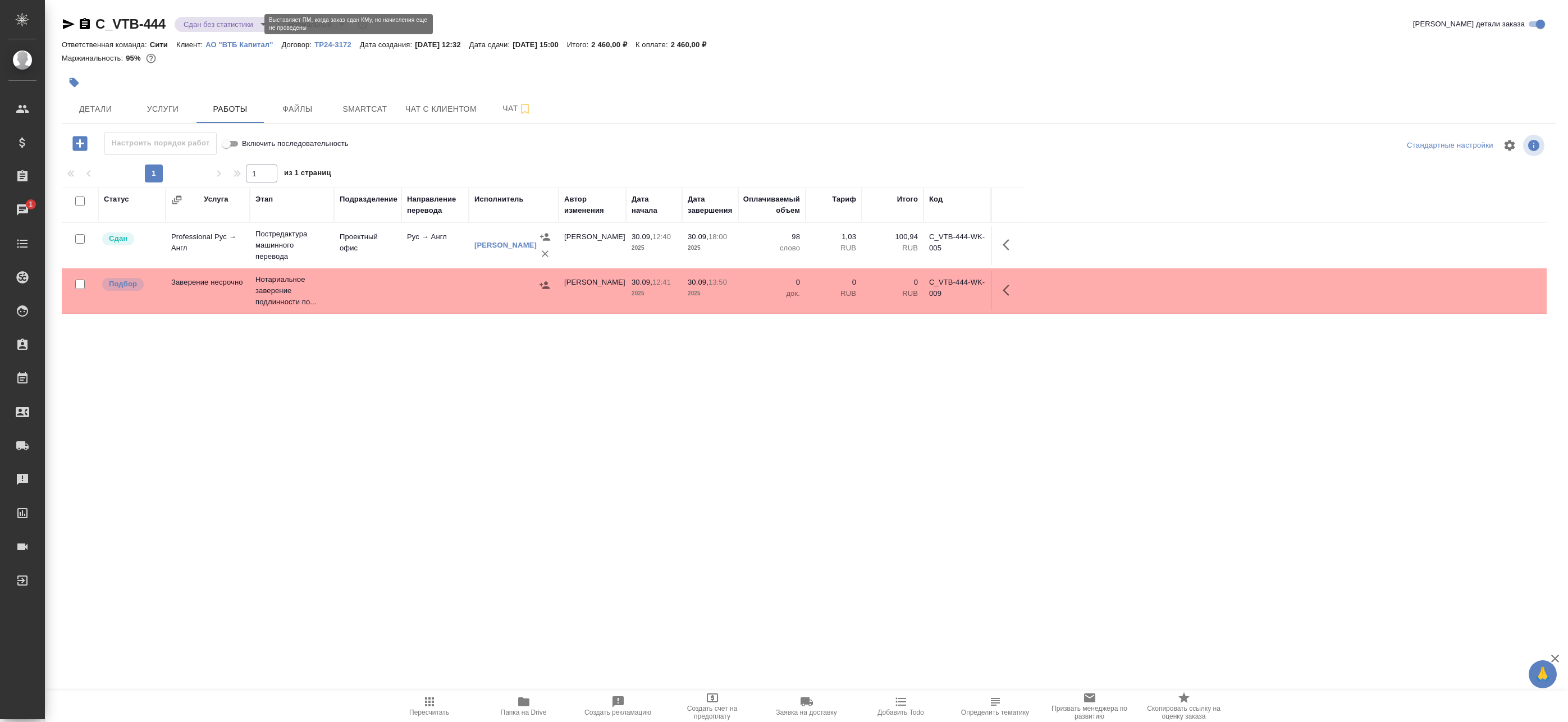
click at [208, 25] on body "🙏 .cls-1 fill:#fff; AWATERA Badanyan Artak Клиенты Спецификации Заказы 1 Чаты T…" at bounding box center [784, 361] width 1568 height 722
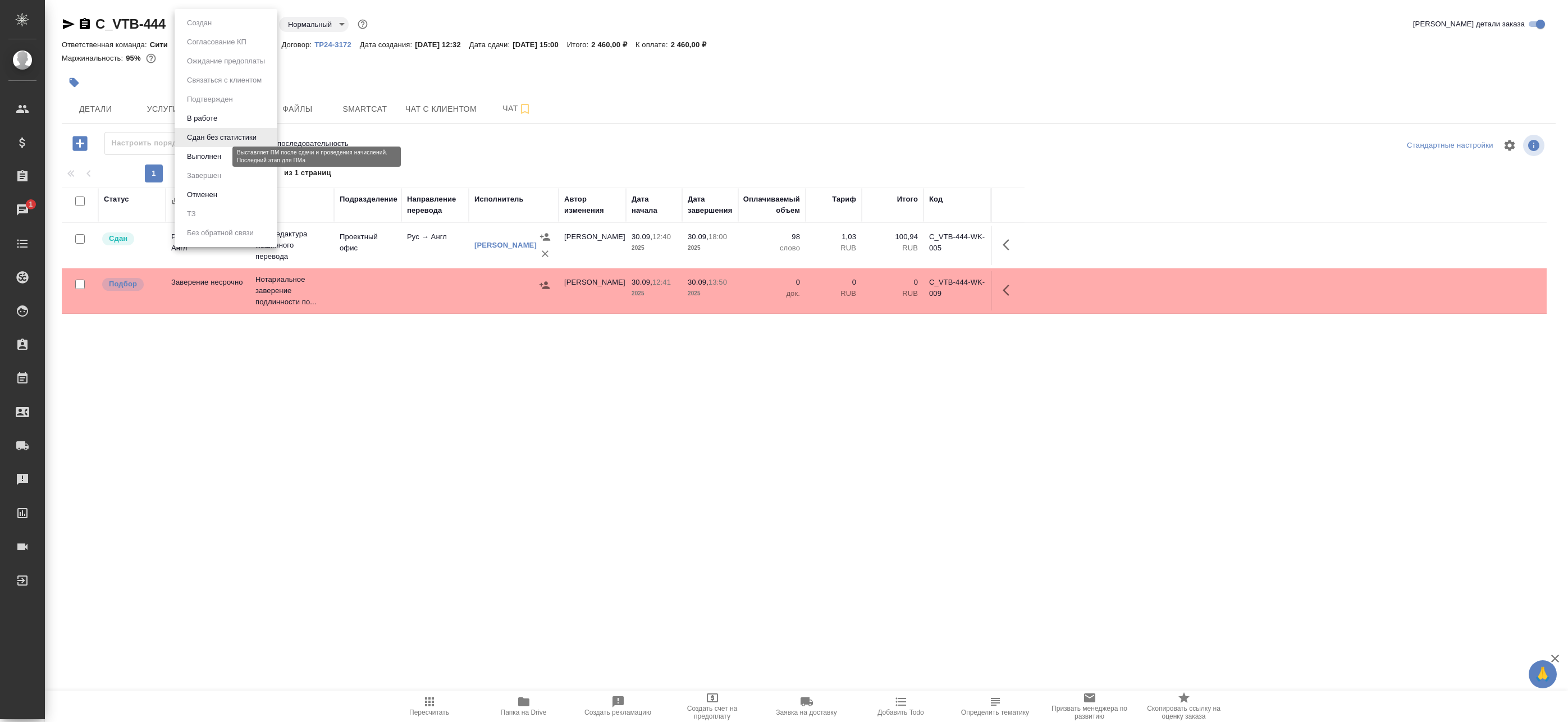
click at [223, 156] on button "Выполнен" at bounding box center [204, 156] width 41 height 12
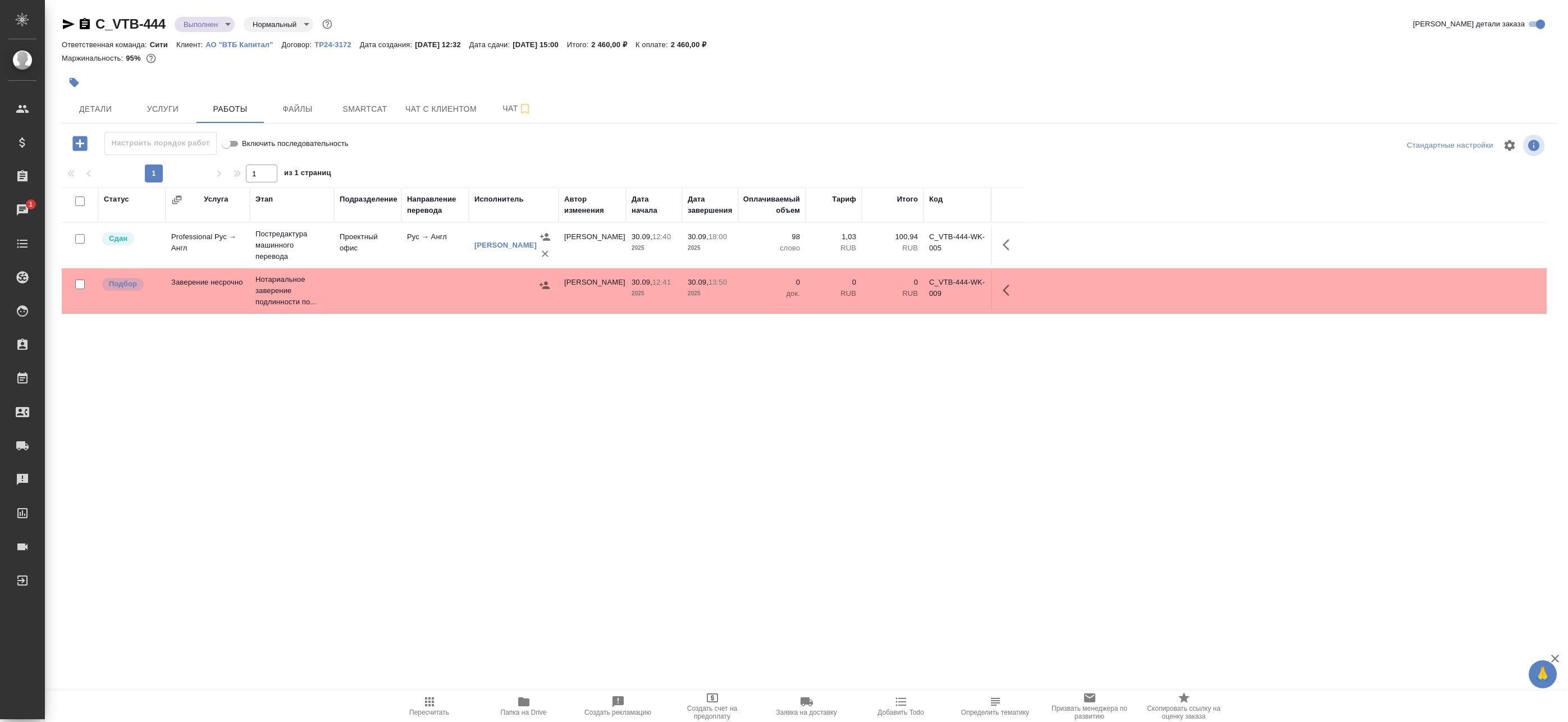
click at [64, 20] on icon "button" at bounding box center [68, 24] width 12 height 10
click at [113, 107] on span "Детали" at bounding box center [96, 109] width 54 height 14
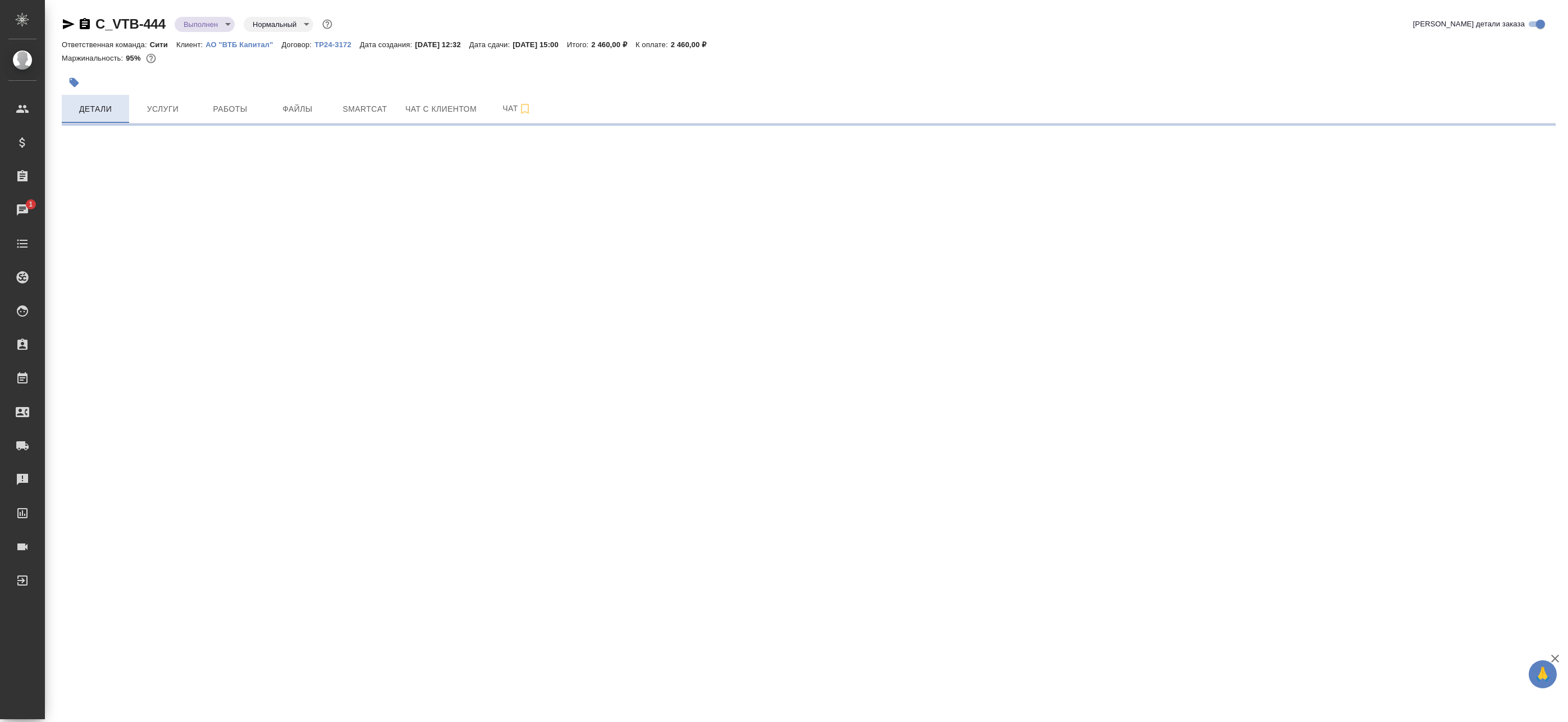
select select "RU"
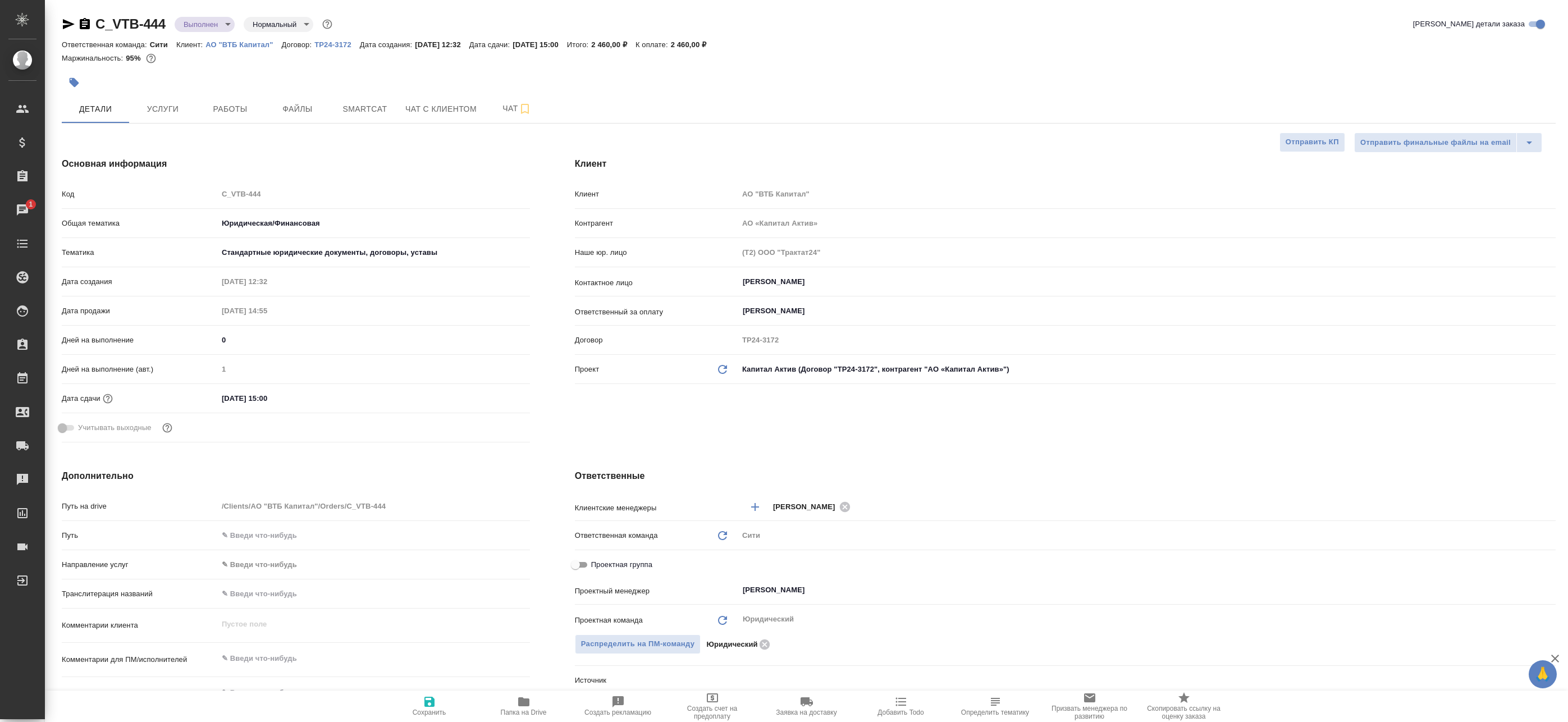
type textarea "x"
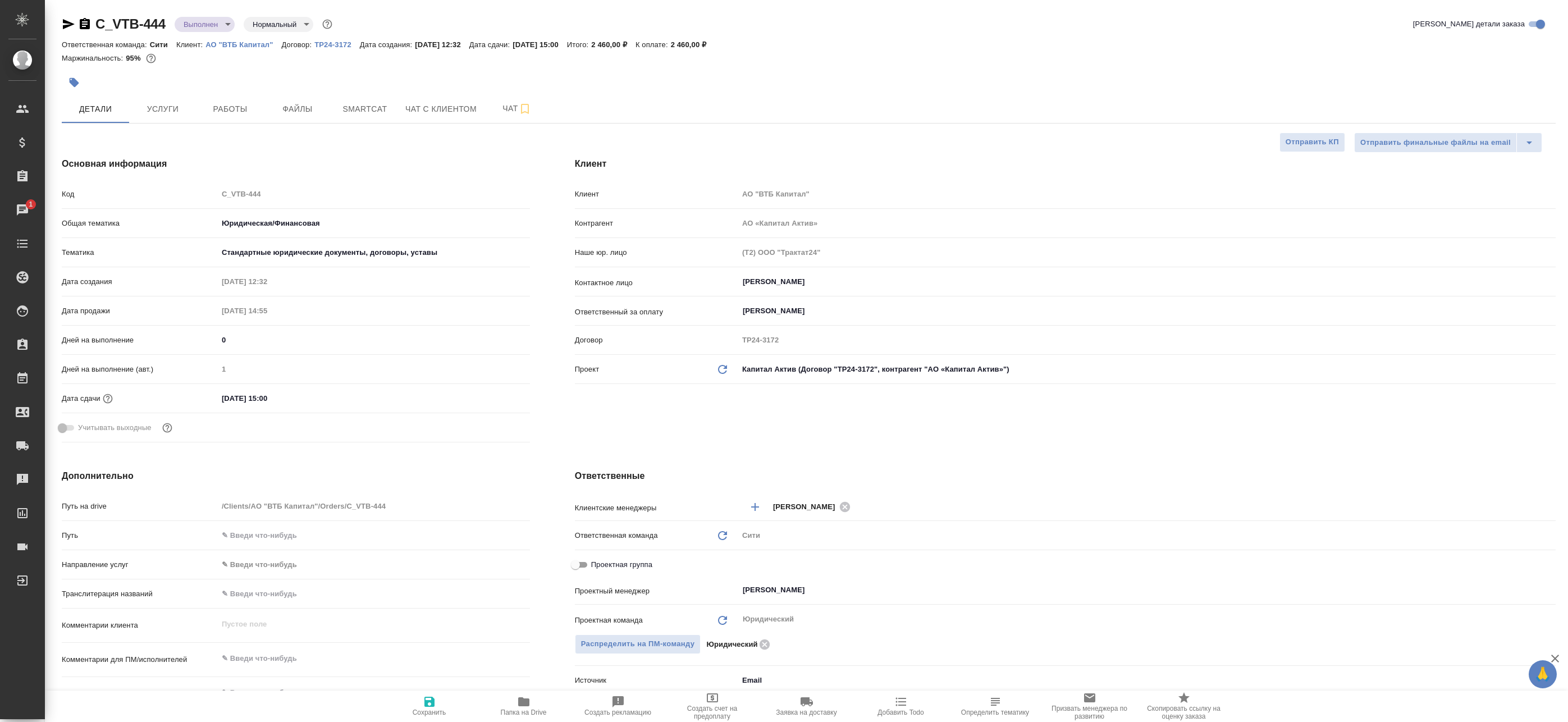
type textarea "x"
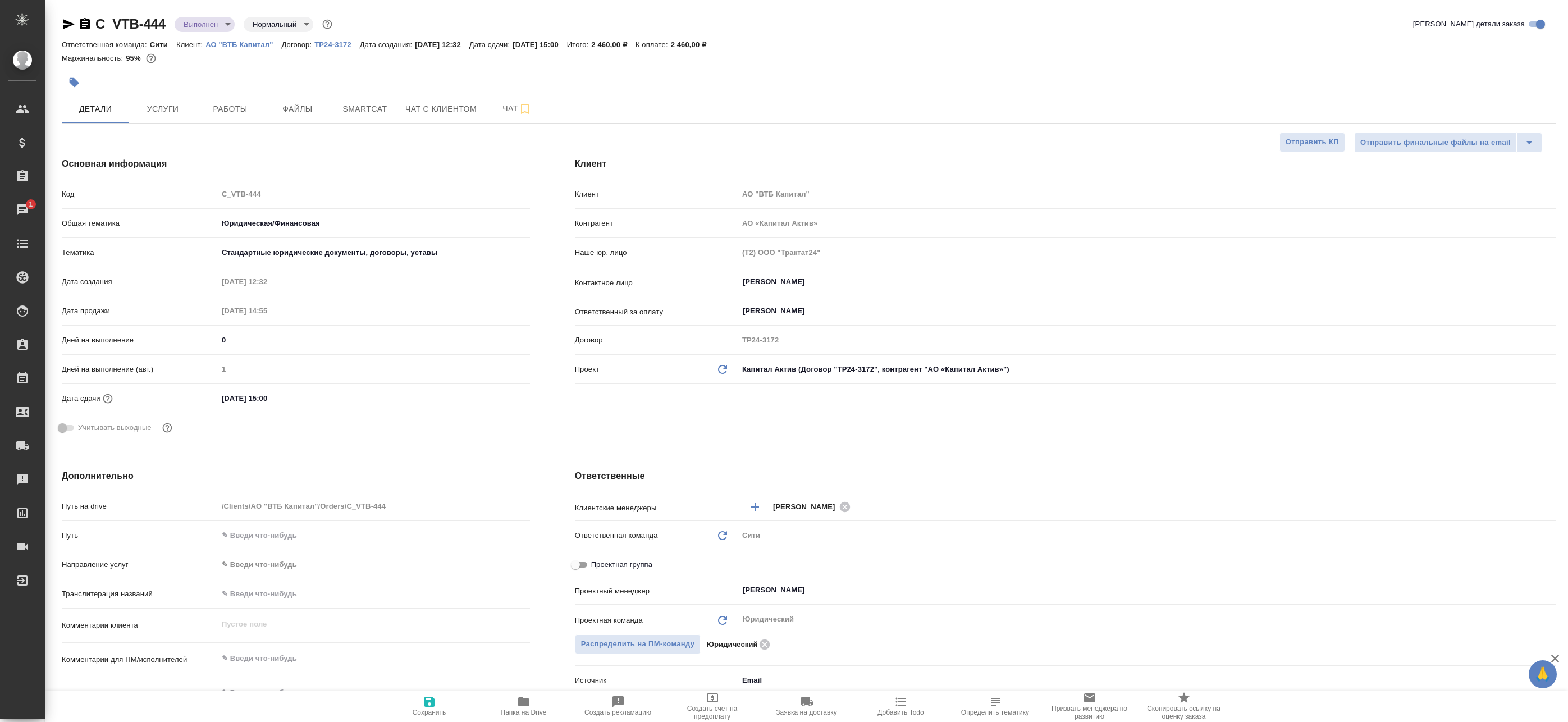
type textarea "x"
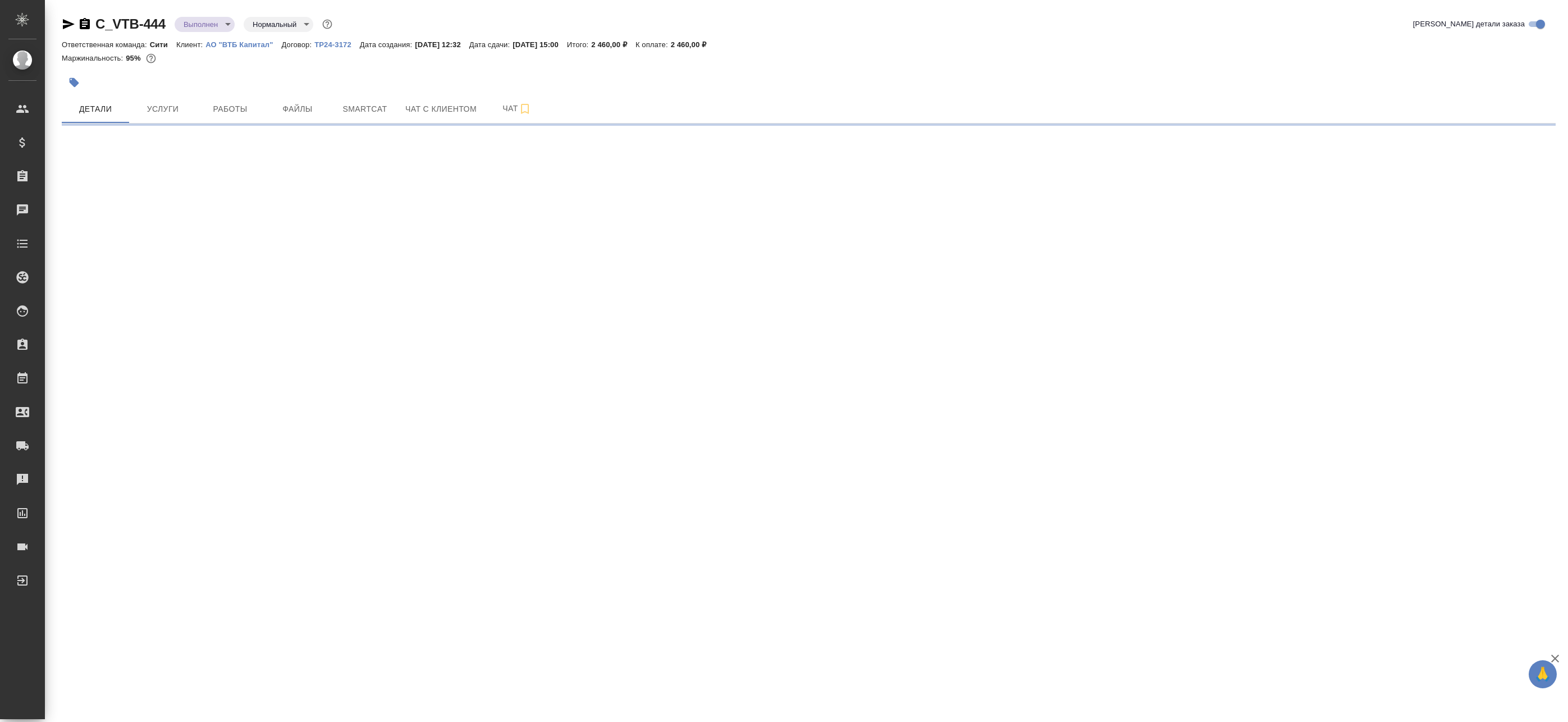
select select "RU"
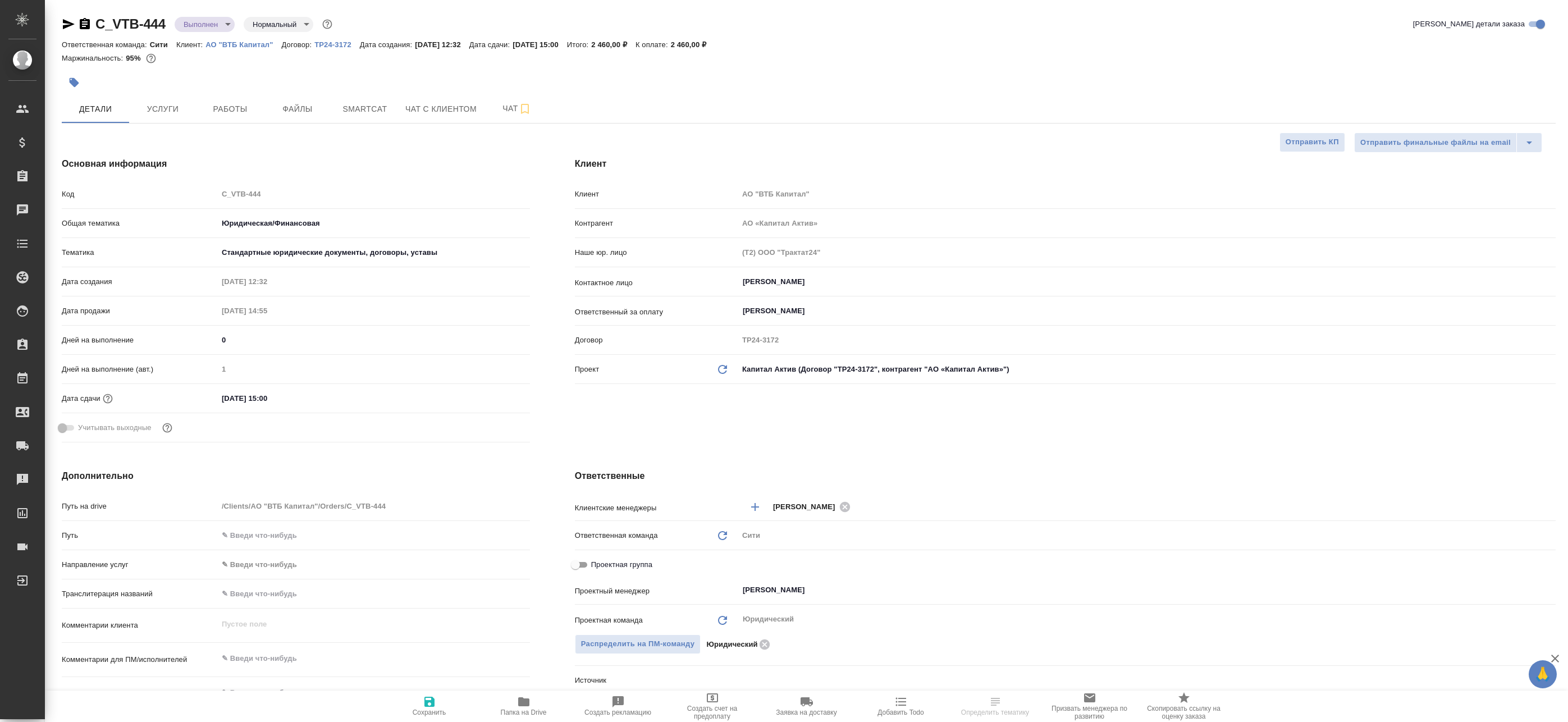
type textarea "x"
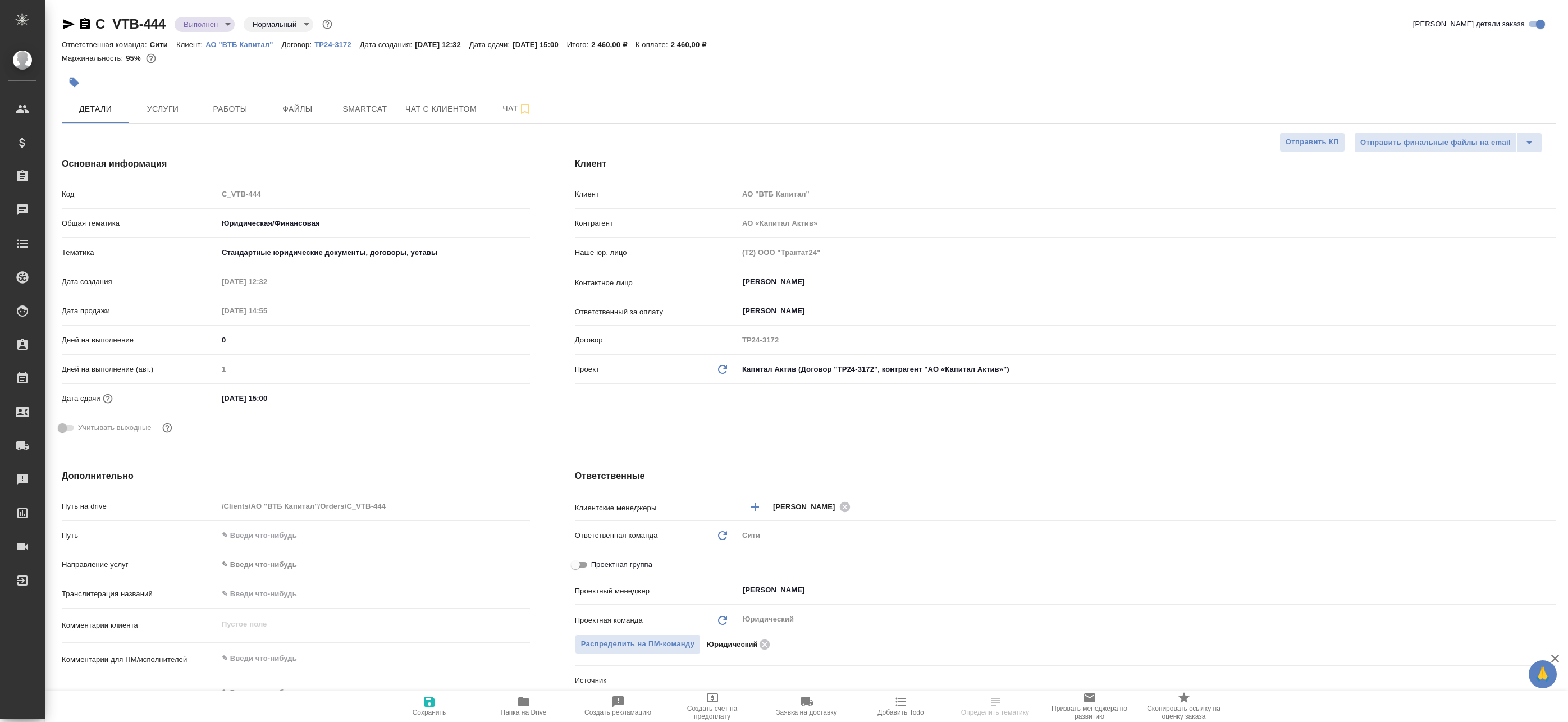
type textarea "x"
